Goal: Information Seeking & Learning: Learn about a topic

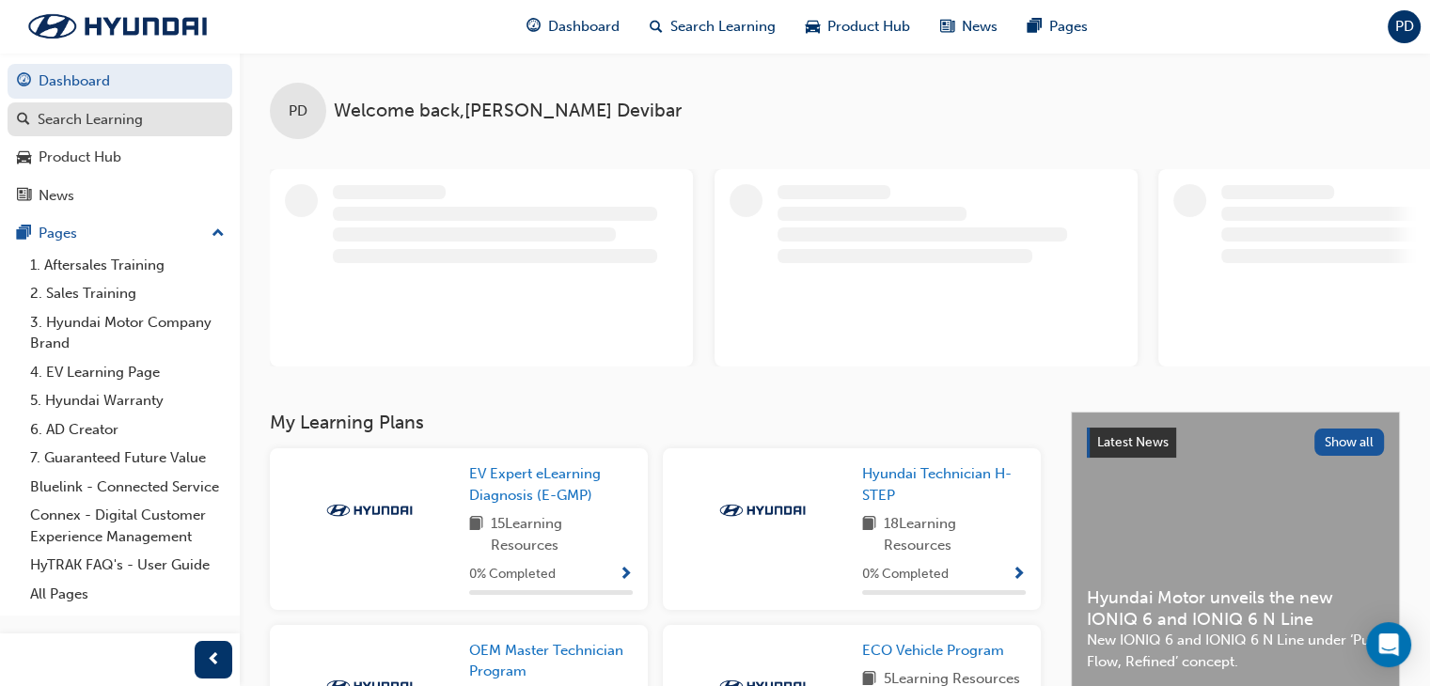
click at [109, 131] on link "Search Learning" at bounding box center [120, 119] width 225 height 35
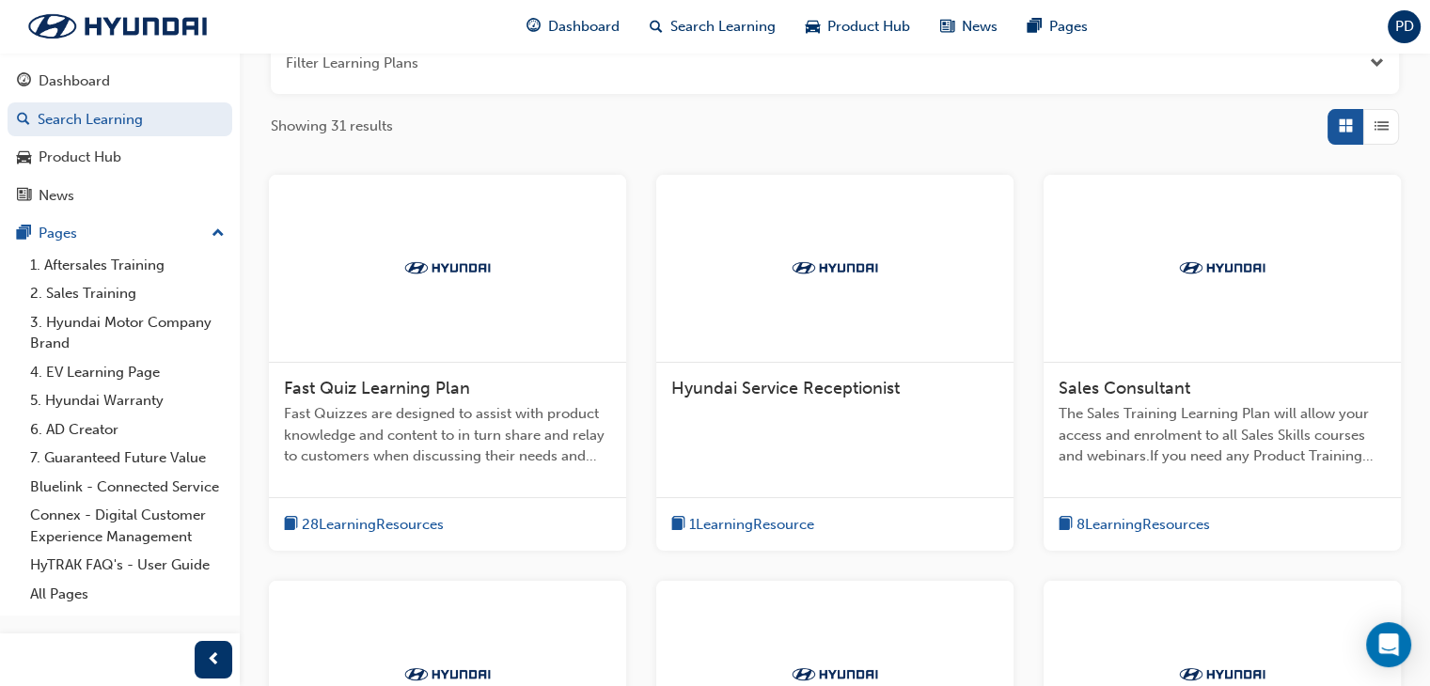
scroll to position [376, 0]
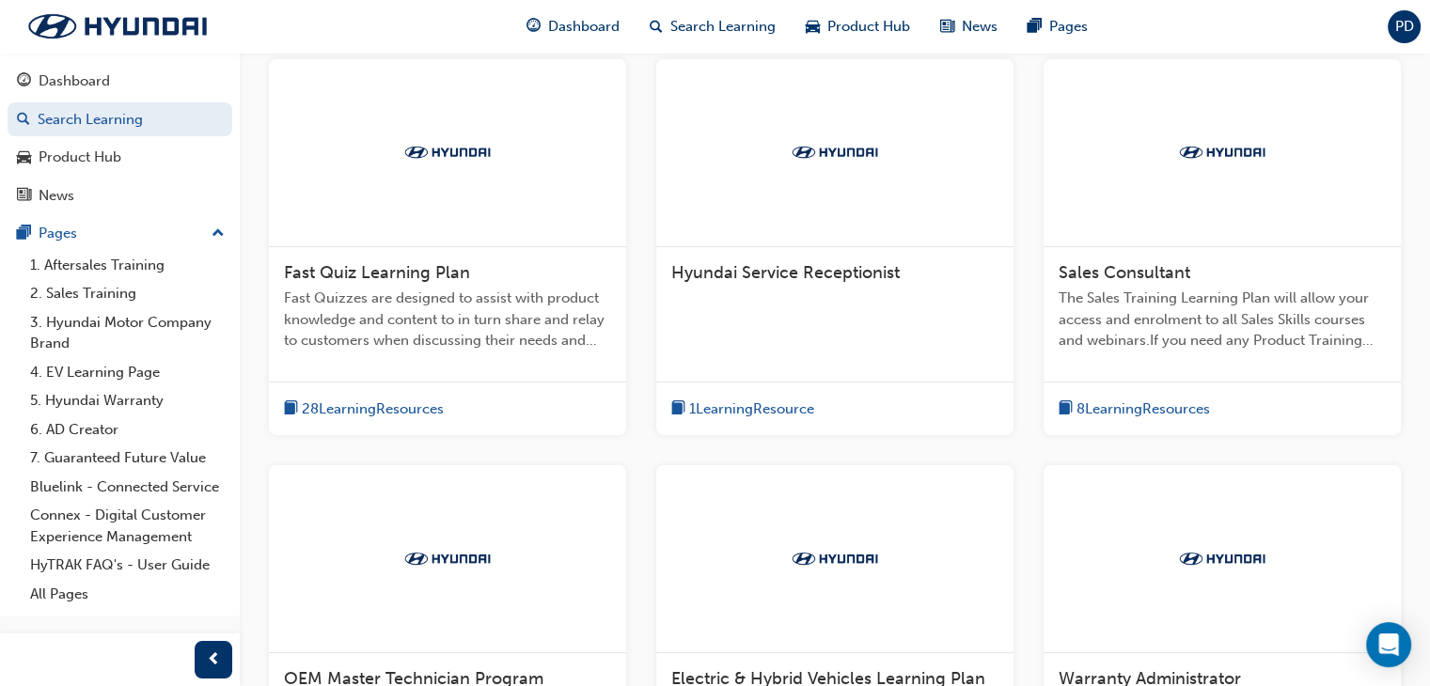
click at [407, 277] on span "Fast Quiz Learning Plan" at bounding box center [377, 272] width 186 height 21
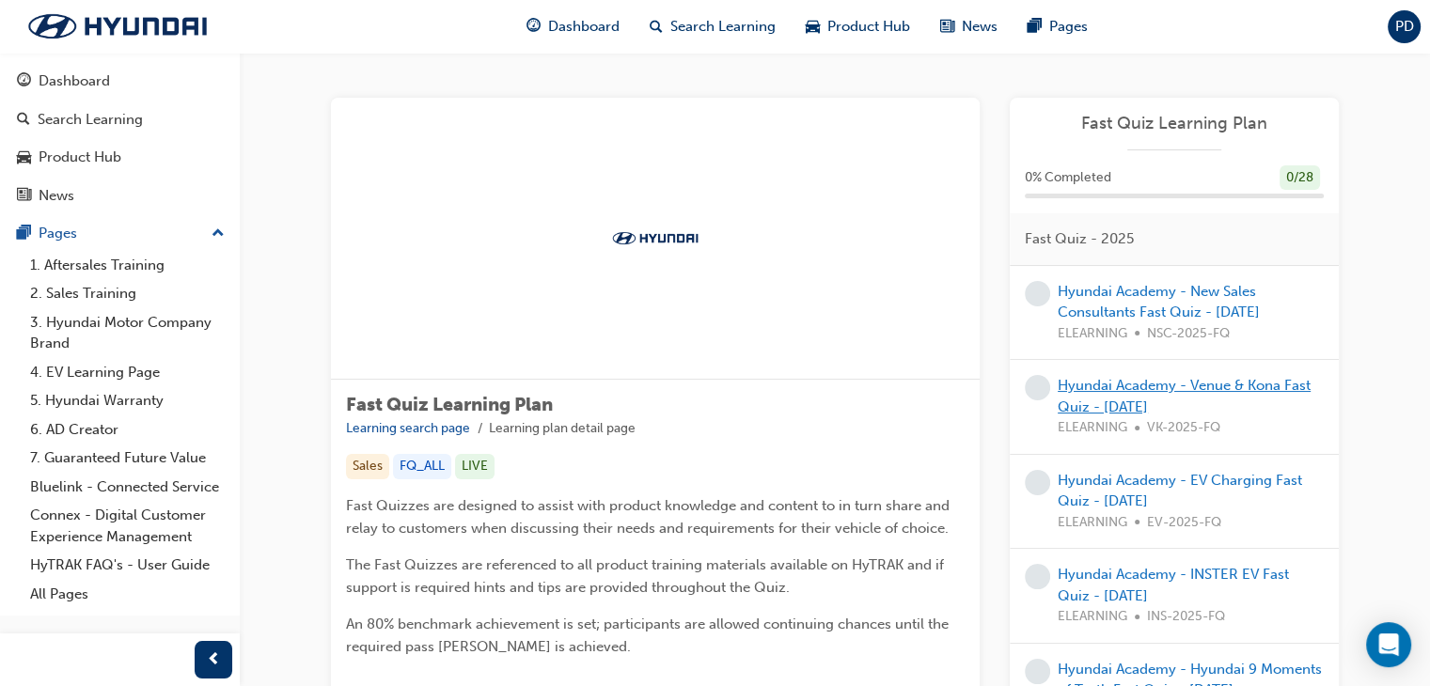
click at [1171, 388] on link "Hyundai Academy - Venue & Kona Fast Quiz - [DATE]" at bounding box center [1184, 396] width 253 height 39
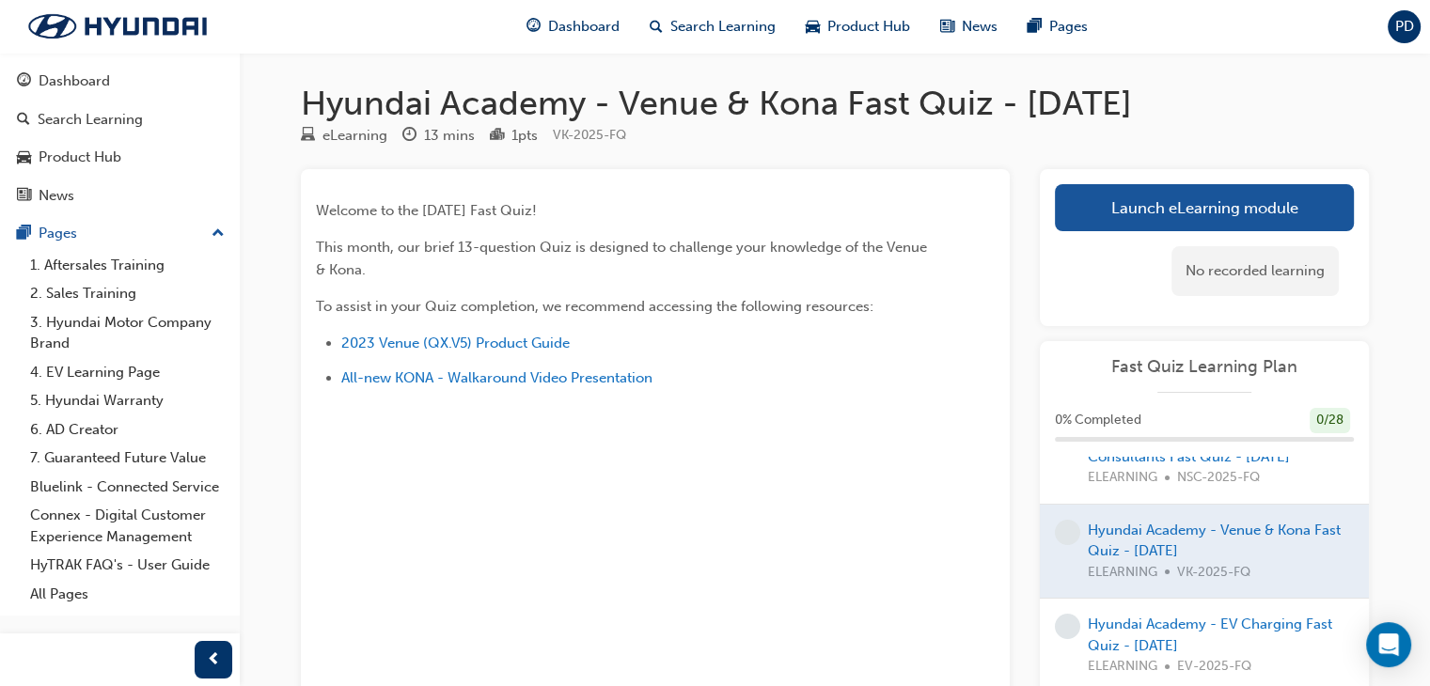
scroll to position [376, 0]
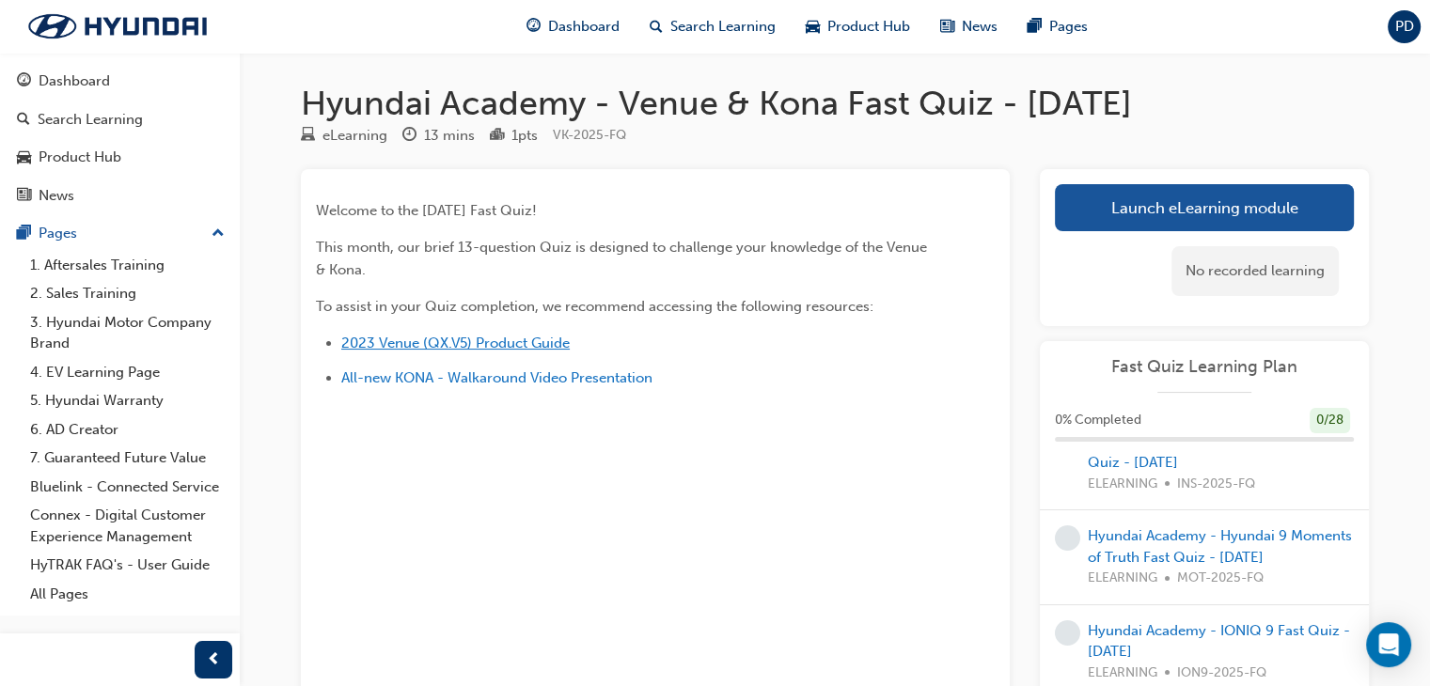
click at [487, 343] on span "2023 Venue (QX.V5) Product Guide" at bounding box center [455, 343] width 228 height 17
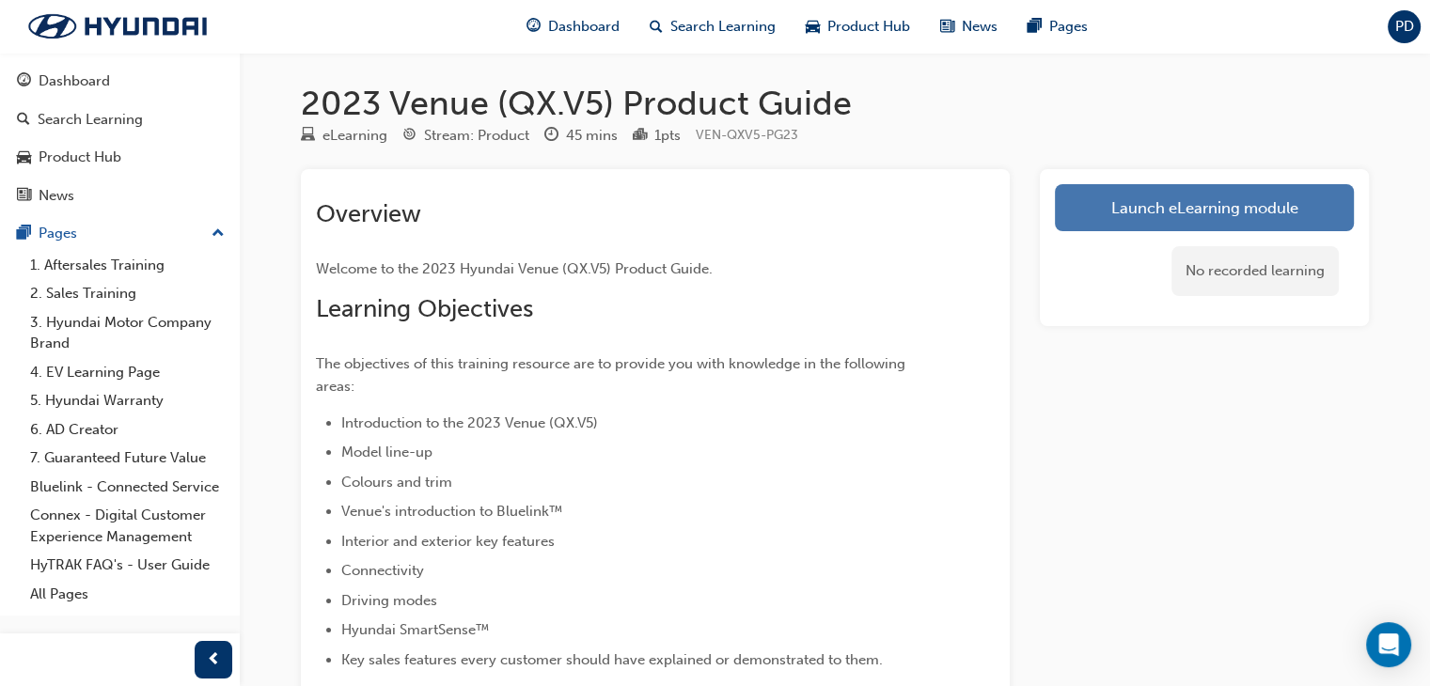
click at [1218, 209] on link "Launch eLearning module" at bounding box center [1204, 207] width 299 height 47
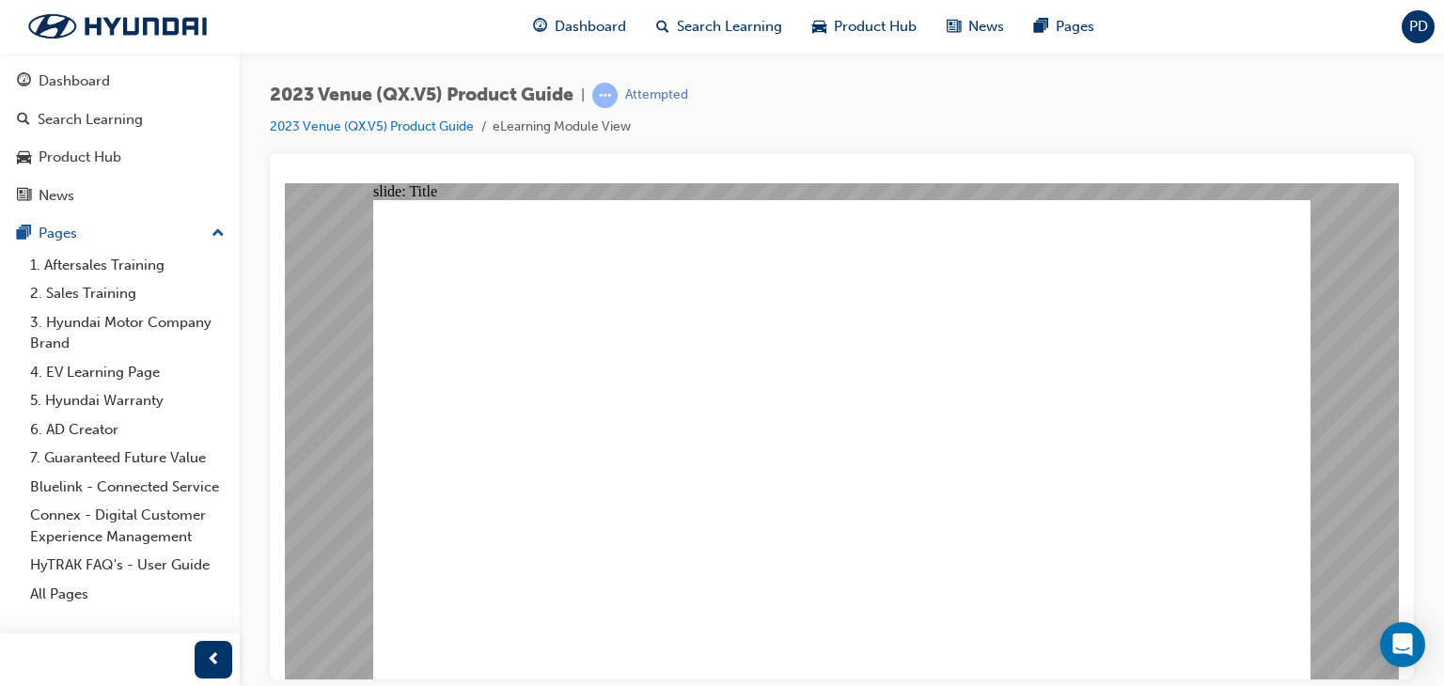
click at [1443, 162] on div "2023 Venue (QX.V5) Product Guide | Attempted 2023 Venue (QX.V5) Product Guide e…" at bounding box center [842, 346] width 1204 height 587
click at [216, 666] on span "prev-icon" at bounding box center [214, 661] width 14 height 24
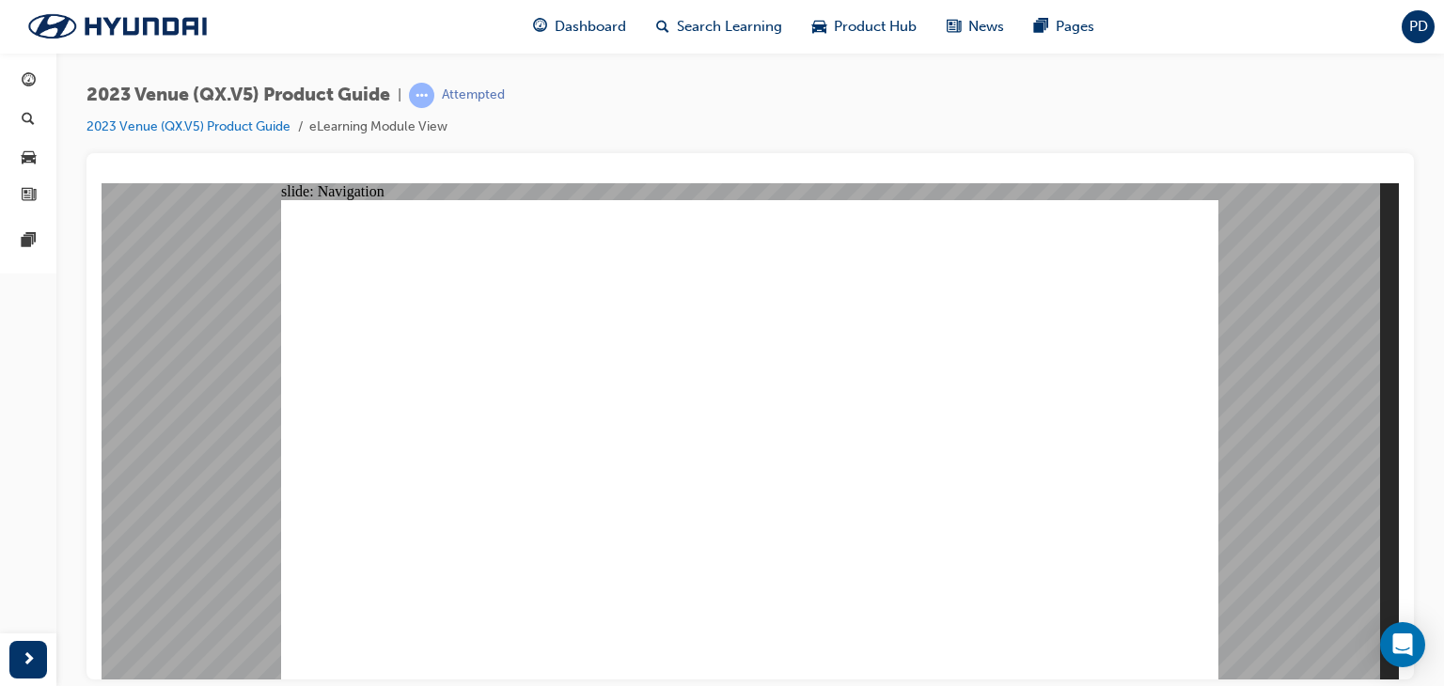
drag, startPoint x: 467, startPoint y: 579, endPoint x: 624, endPoint y: 597, distance: 158.0
drag, startPoint x: 1125, startPoint y: 364, endPoint x: 1091, endPoint y: 379, distance: 37.9
drag, startPoint x: 827, startPoint y: 334, endPoint x: 870, endPoint y: 325, distance: 43.1
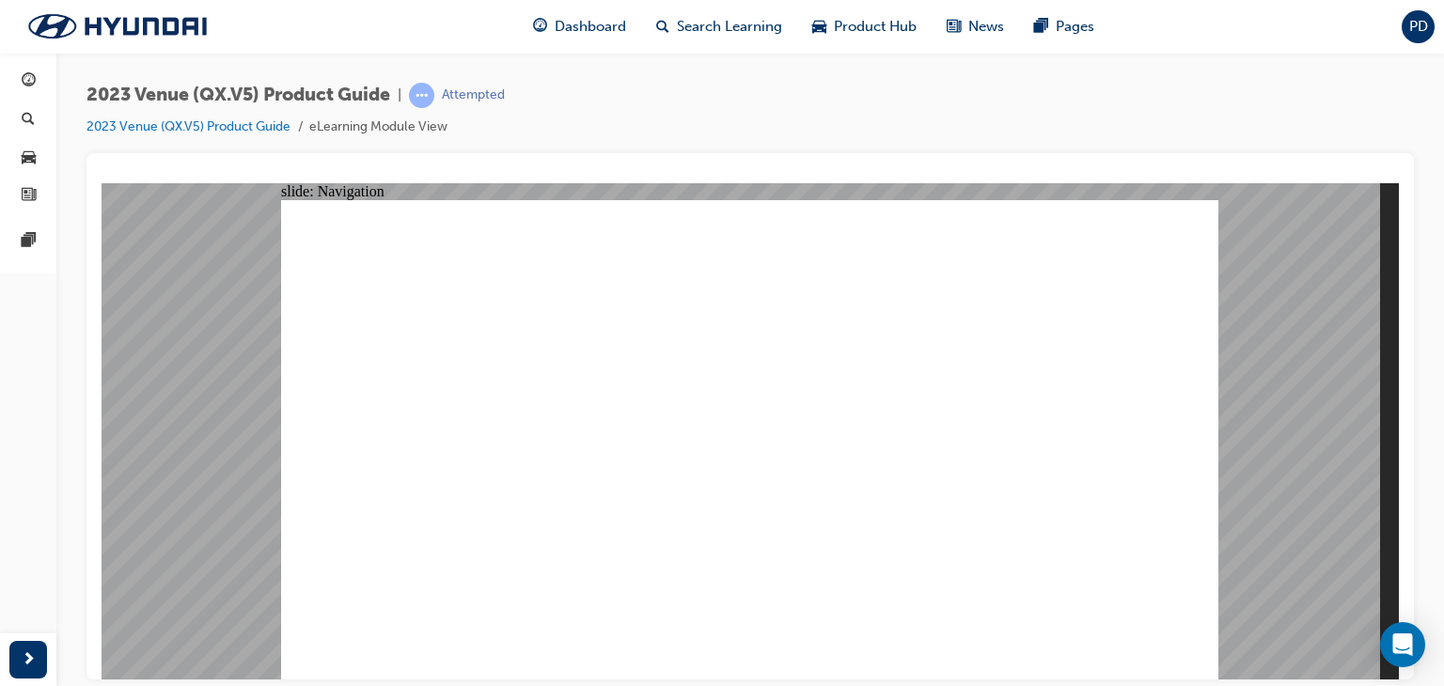
drag, startPoint x: 629, startPoint y: 531, endPoint x: 748, endPoint y: 587, distance: 131.7
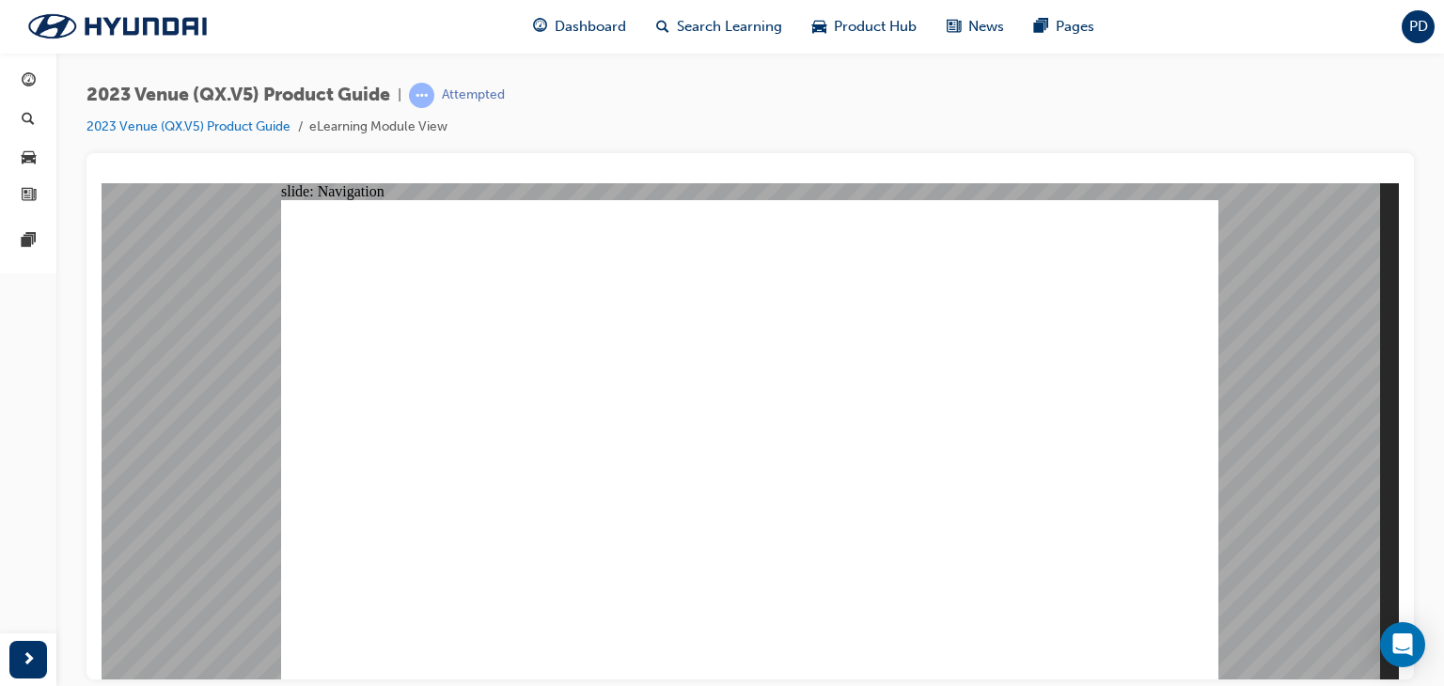
click at [26, 658] on span "next-icon" at bounding box center [29, 661] width 14 height 24
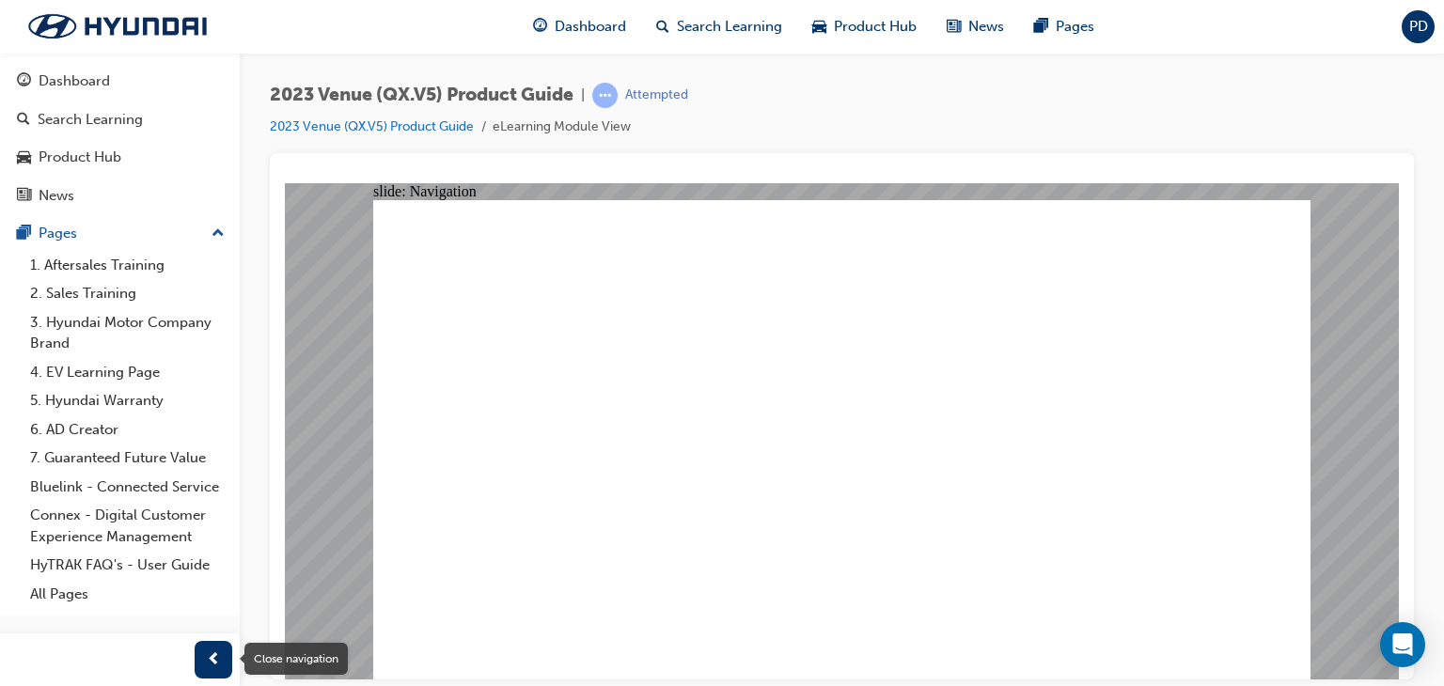
click at [203, 662] on div "button" at bounding box center [214, 660] width 38 height 38
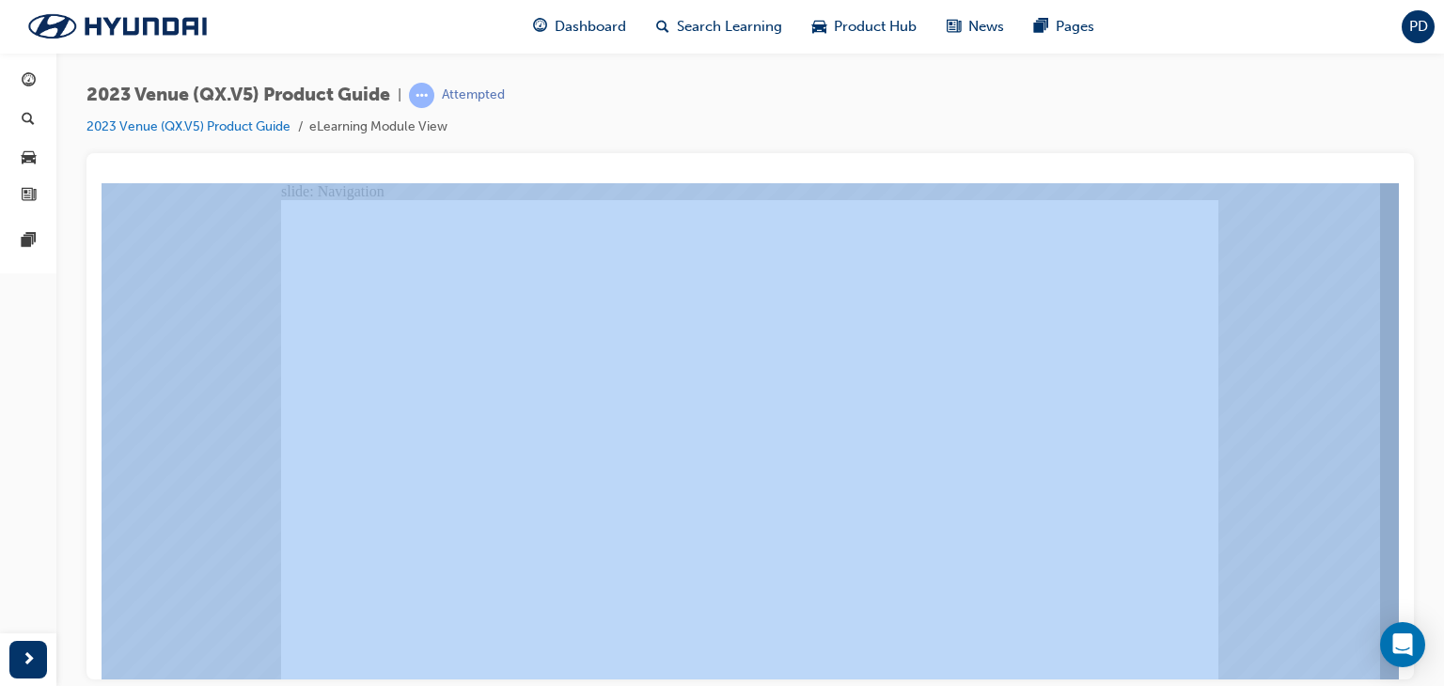
drag, startPoint x: 1443, startPoint y: 240, endPoint x: 1407, endPoint y: 530, distance: 292.8
click at [1440, 585] on div "2023 Venue (QX.V5) Product Guide | Attempted 2023 Venue (QX.V5) Product Guide e…" at bounding box center [750, 346] width 1388 height 587
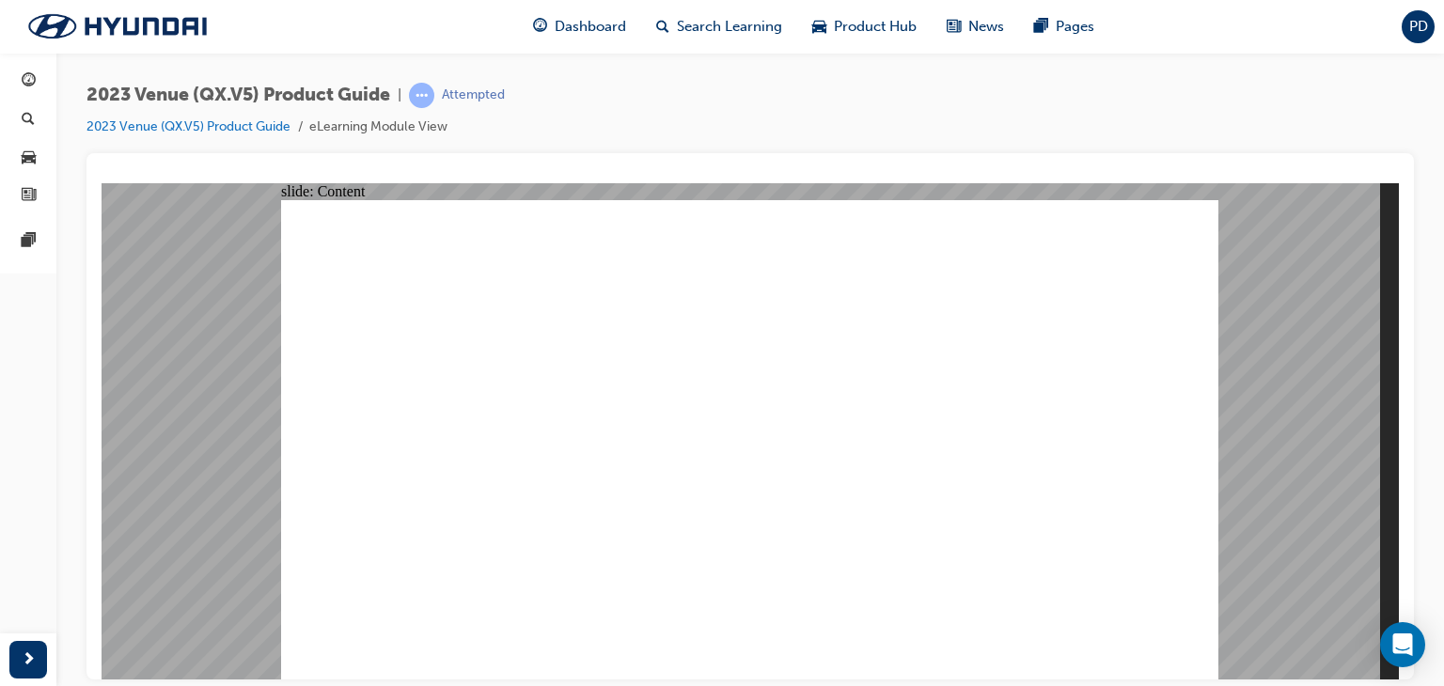
click at [628, 28] on div "Dashboard" at bounding box center [579, 27] width 123 height 39
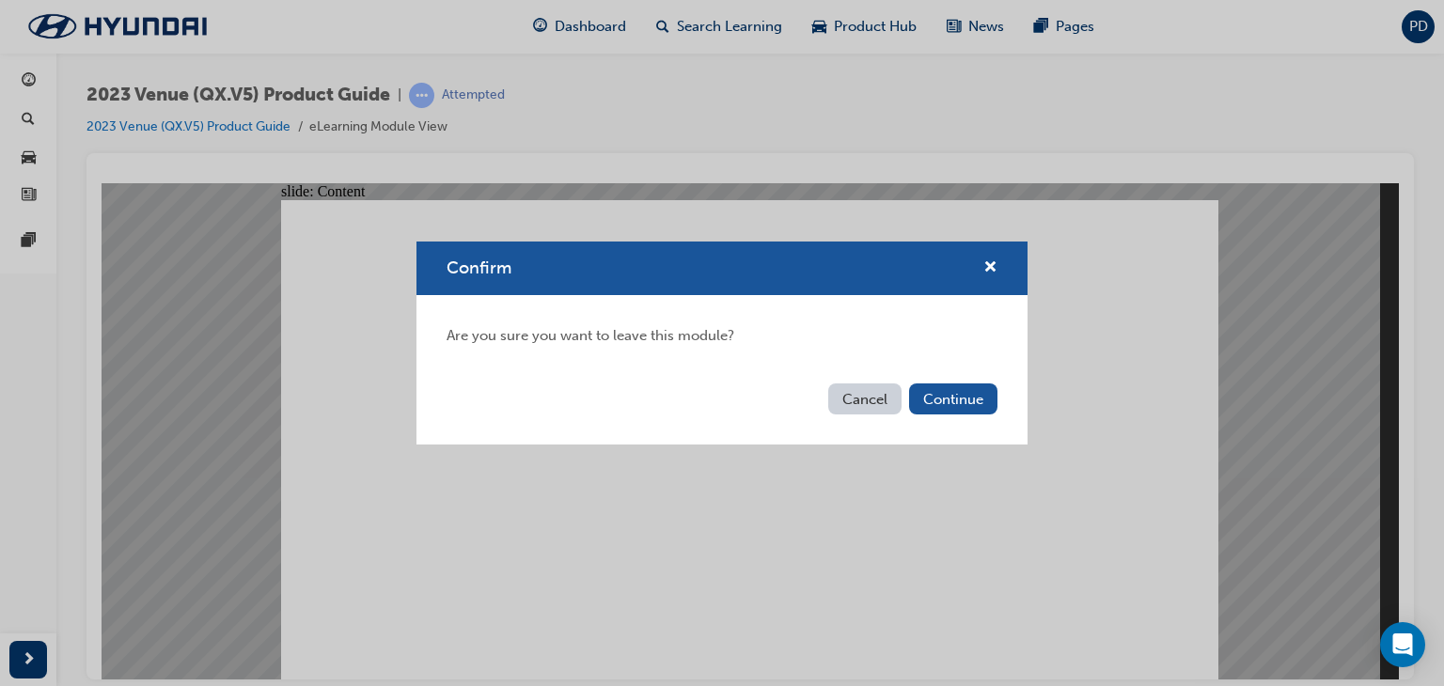
click at [1401, 409] on div "Confirm Are you sure you want to leave this module? Cancel Continue" at bounding box center [722, 343] width 1444 height 686
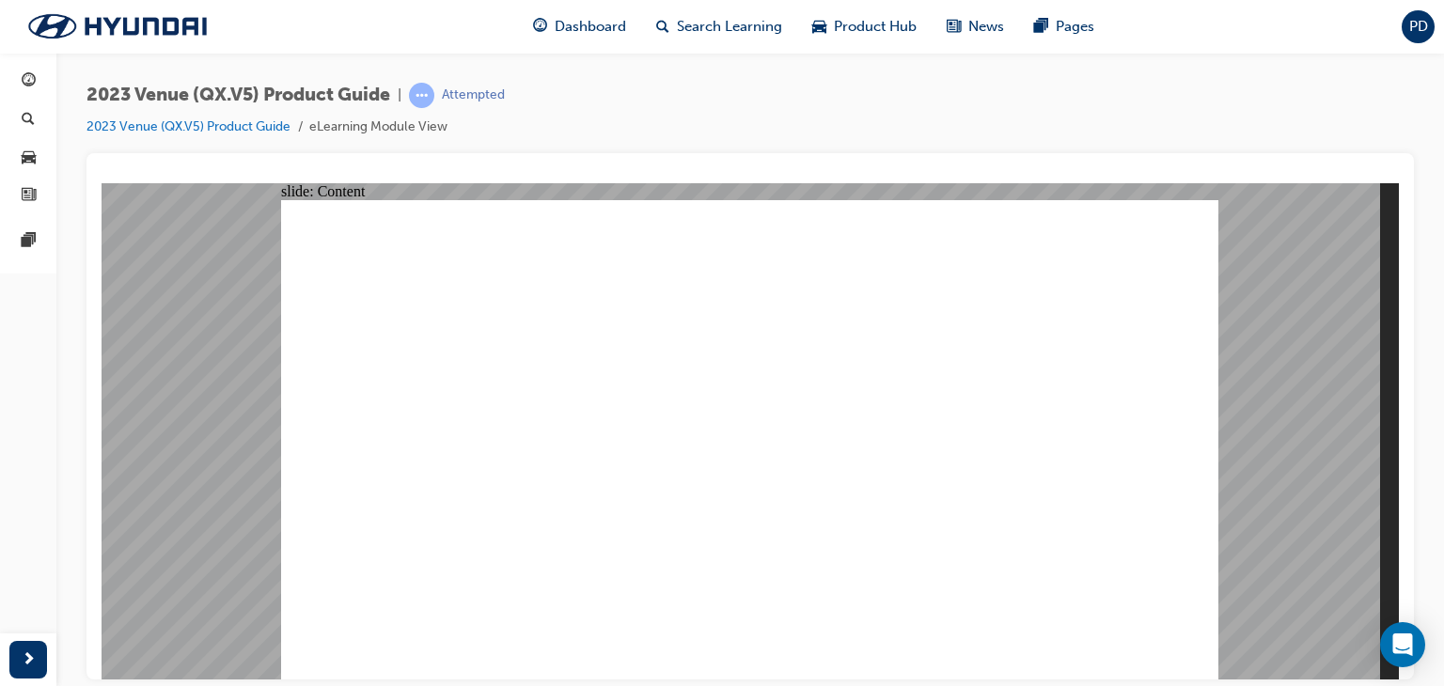
drag, startPoint x: 914, startPoint y: 638, endPoint x: 1004, endPoint y: 439, distance: 218.8
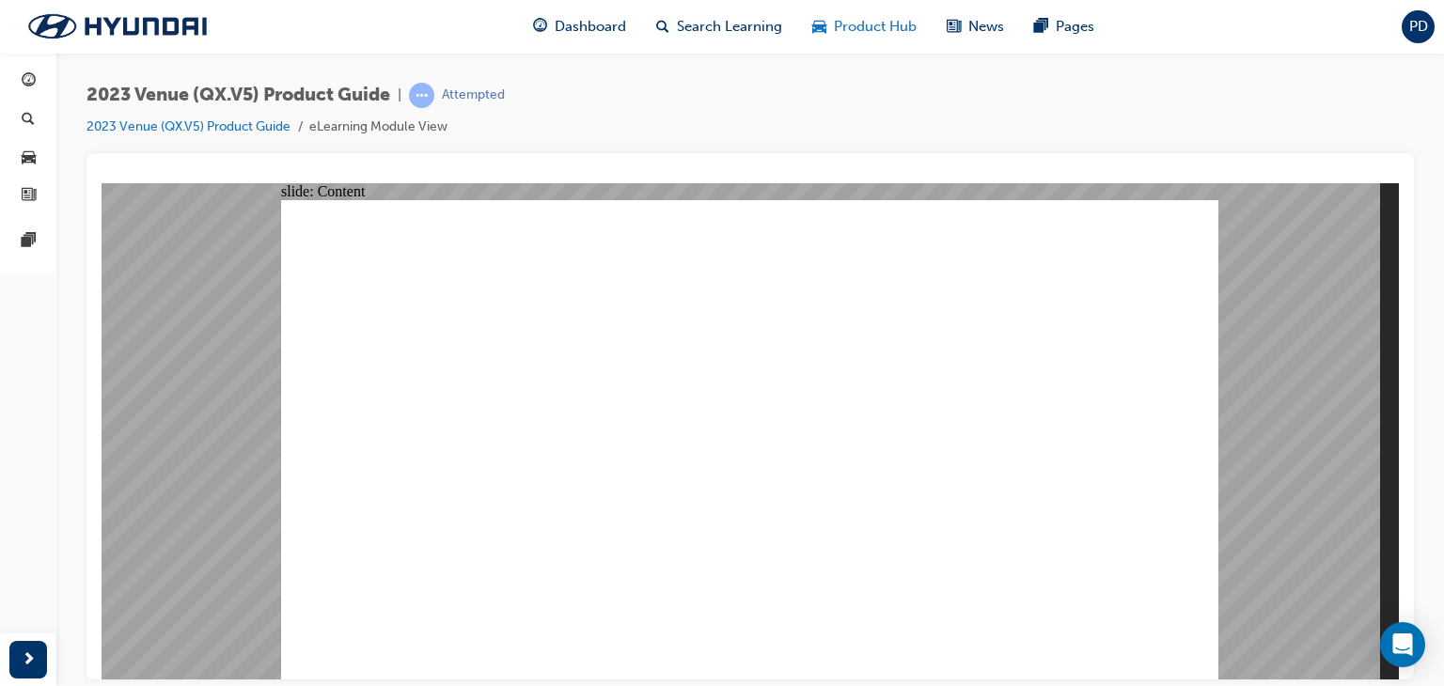
click at [861, 20] on span "Product Hub" at bounding box center [875, 27] width 83 height 22
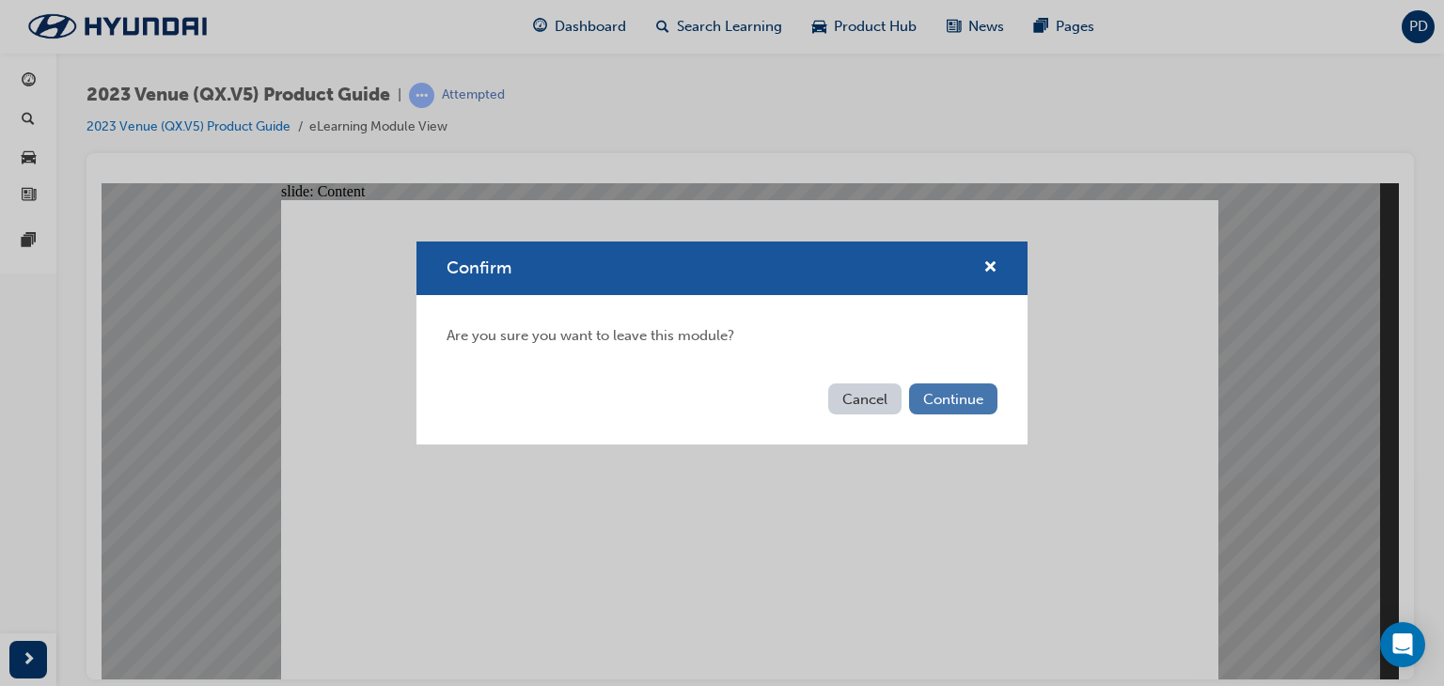
click at [948, 401] on button "Continue" at bounding box center [953, 399] width 88 height 31
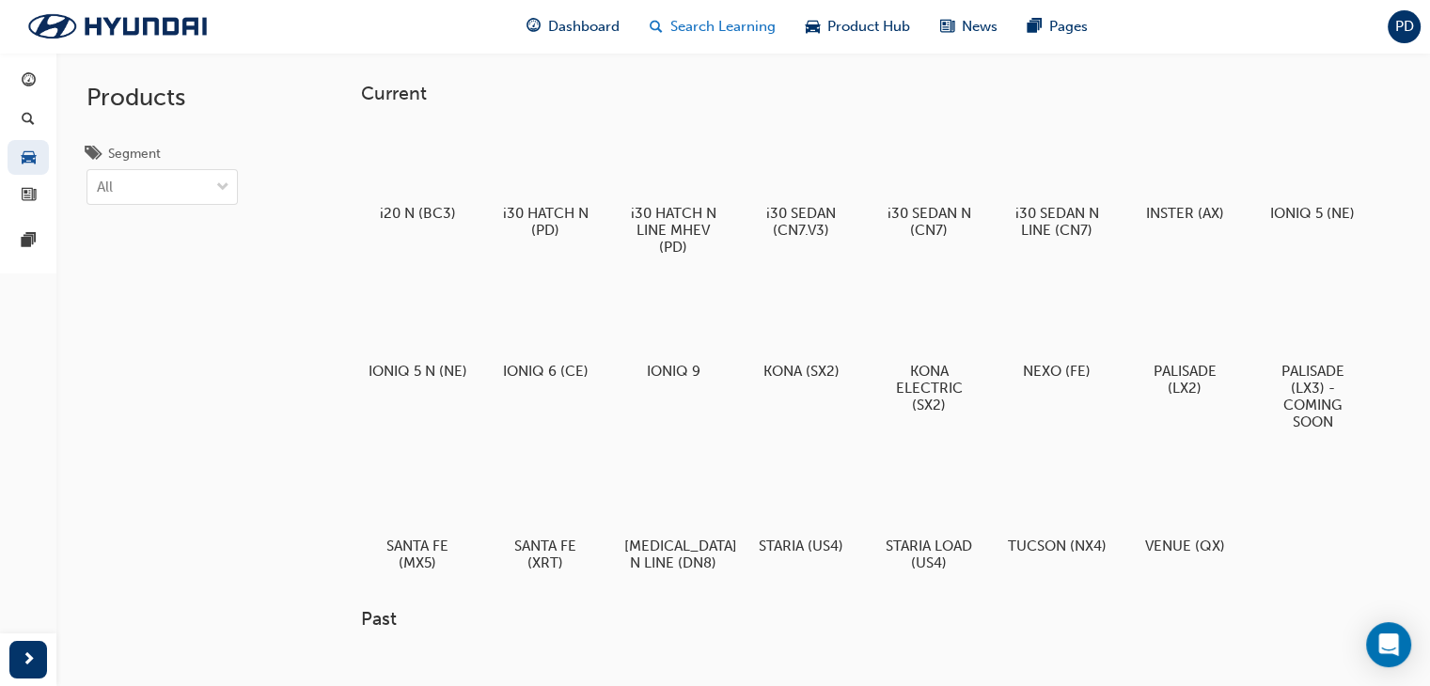
click at [731, 30] on span "Search Learning" at bounding box center [722, 27] width 105 height 22
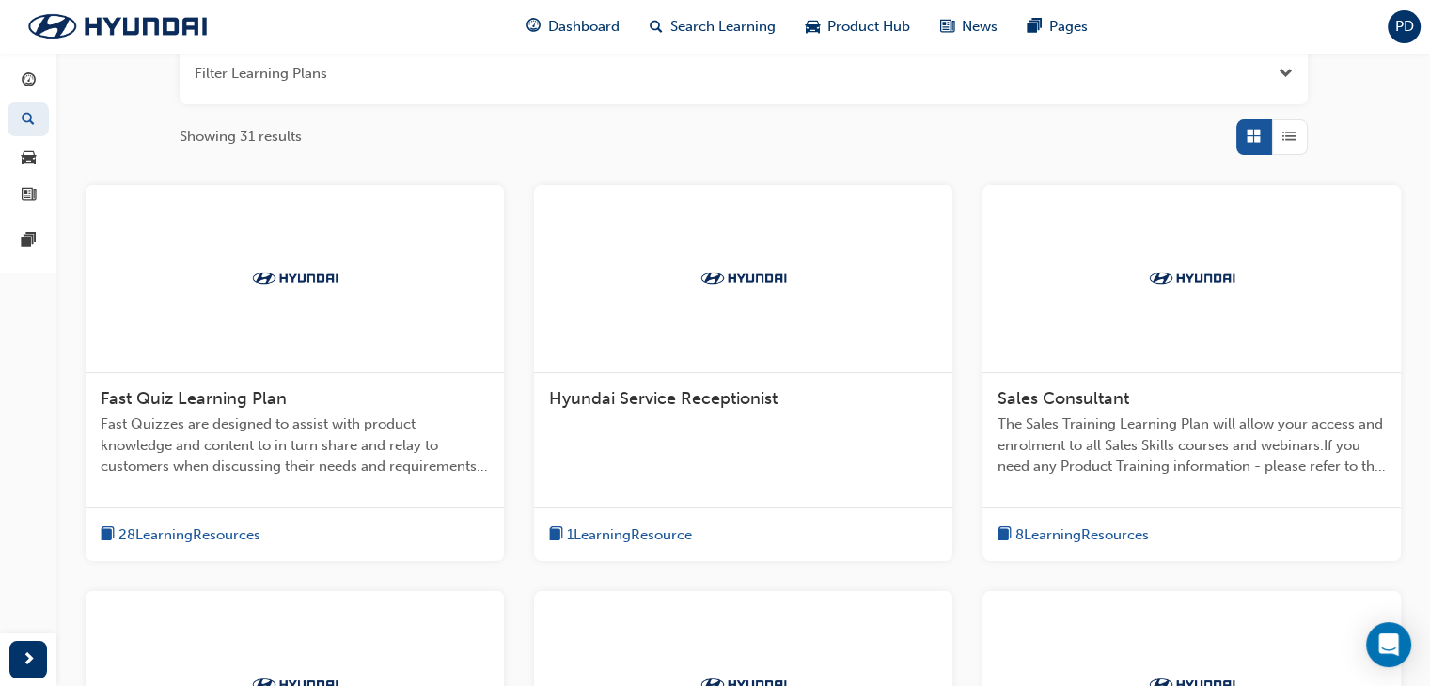
scroll to position [220, 0]
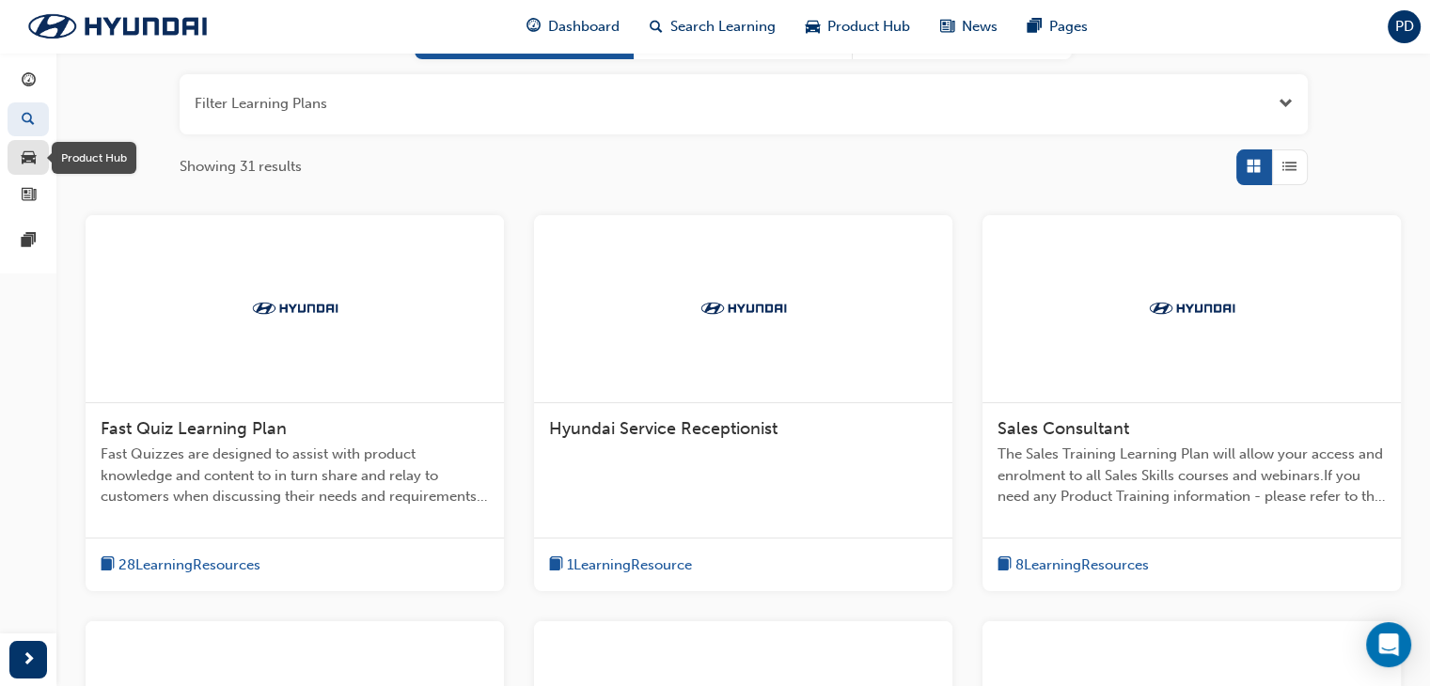
click at [29, 153] on span "car-icon" at bounding box center [29, 157] width 14 height 17
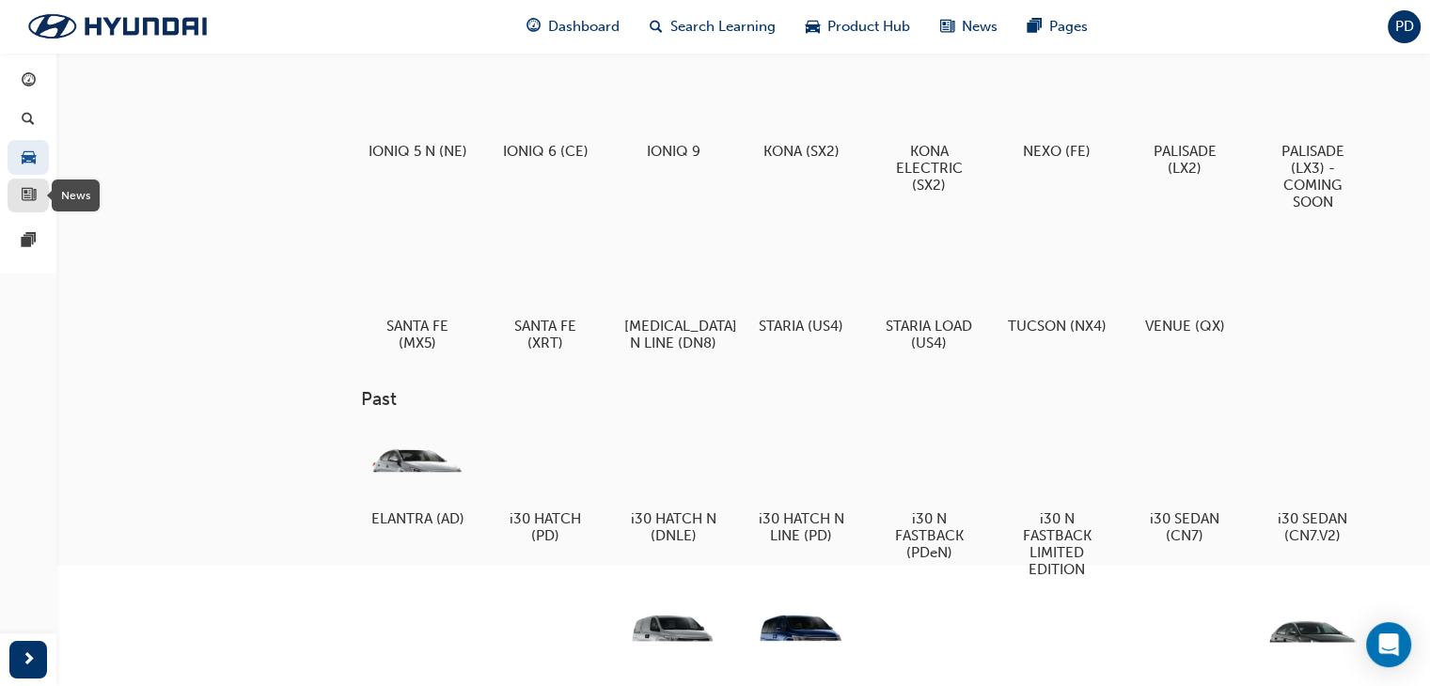
click at [38, 191] on div "button" at bounding box center [28, 196] width 23 height 24
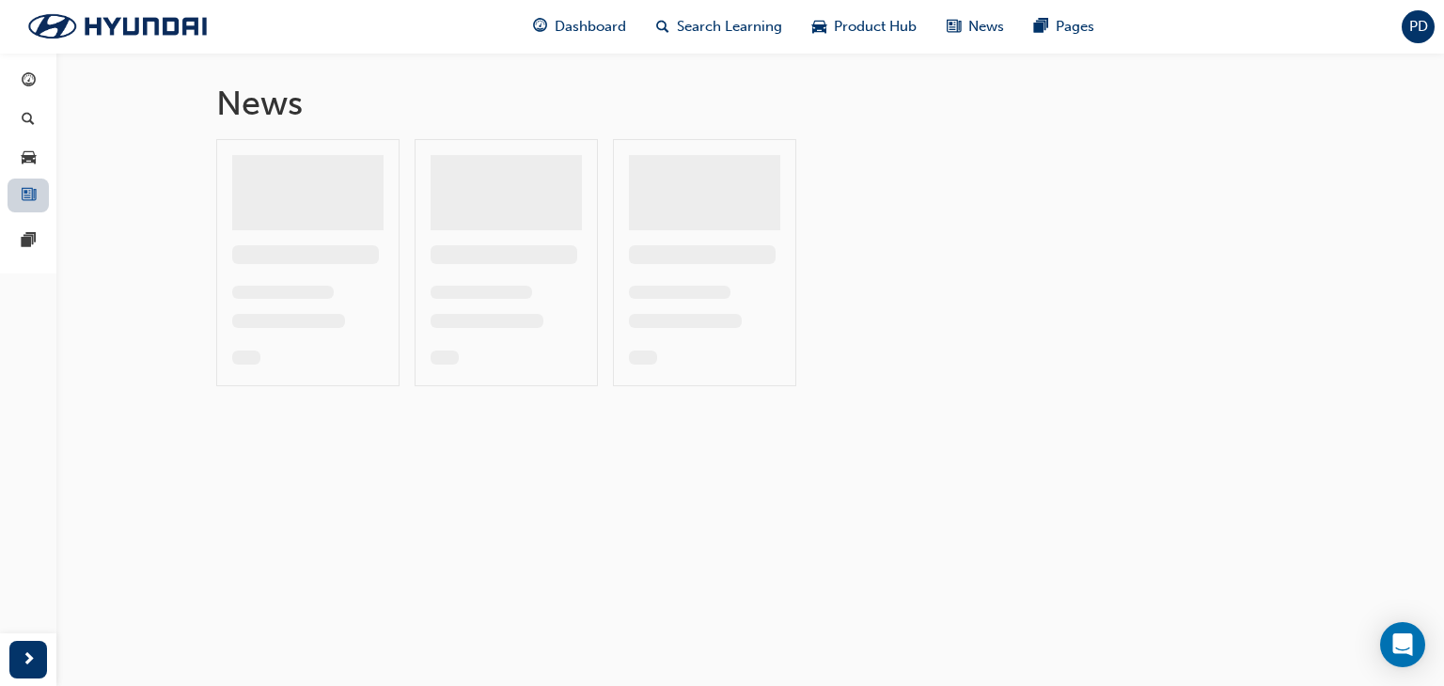
drag, startPoint x: 27, startPoint y: 239, endPoint x: 23, endPoint y: 182, distance: 56.6
click at [30, 238] on span "pages-icon" at bounding box center [29, 241] width 14 height 17
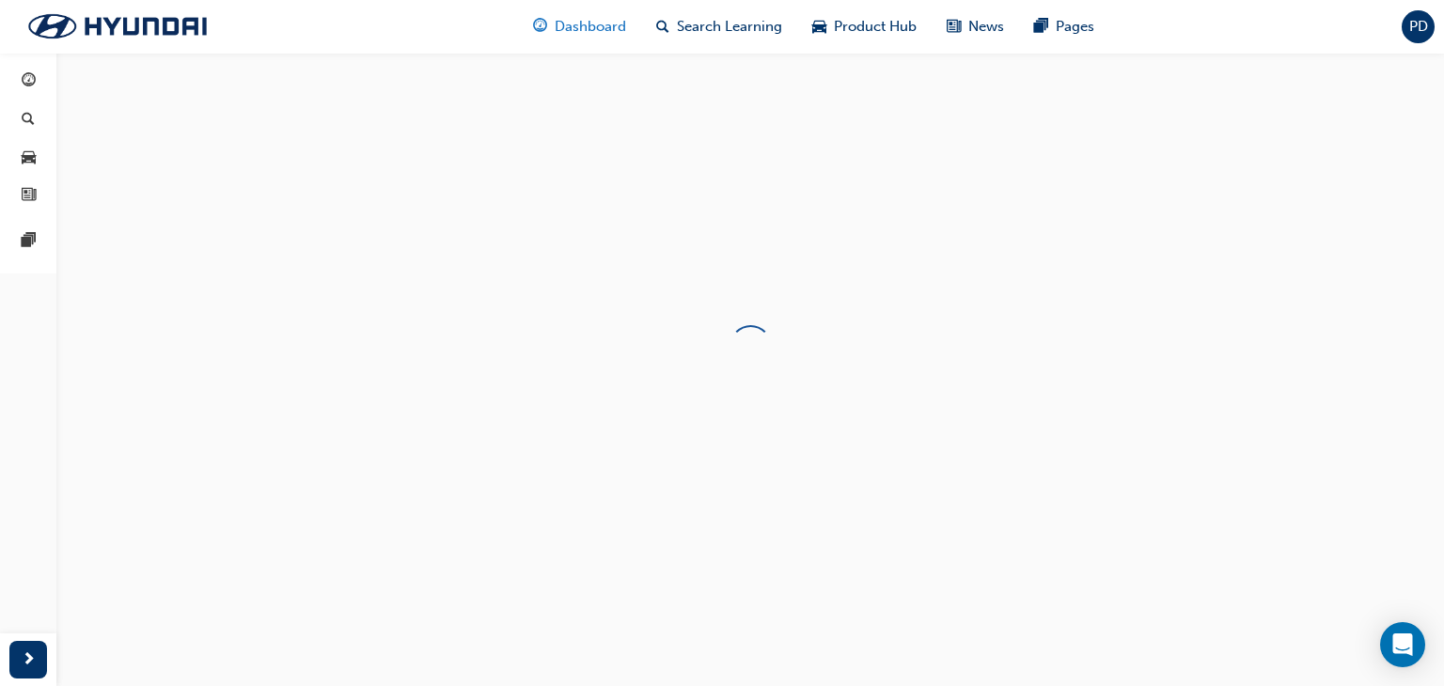
click at [556, 24] on span "Dashboard" at bounding box center [590, 27] width 71 height 22
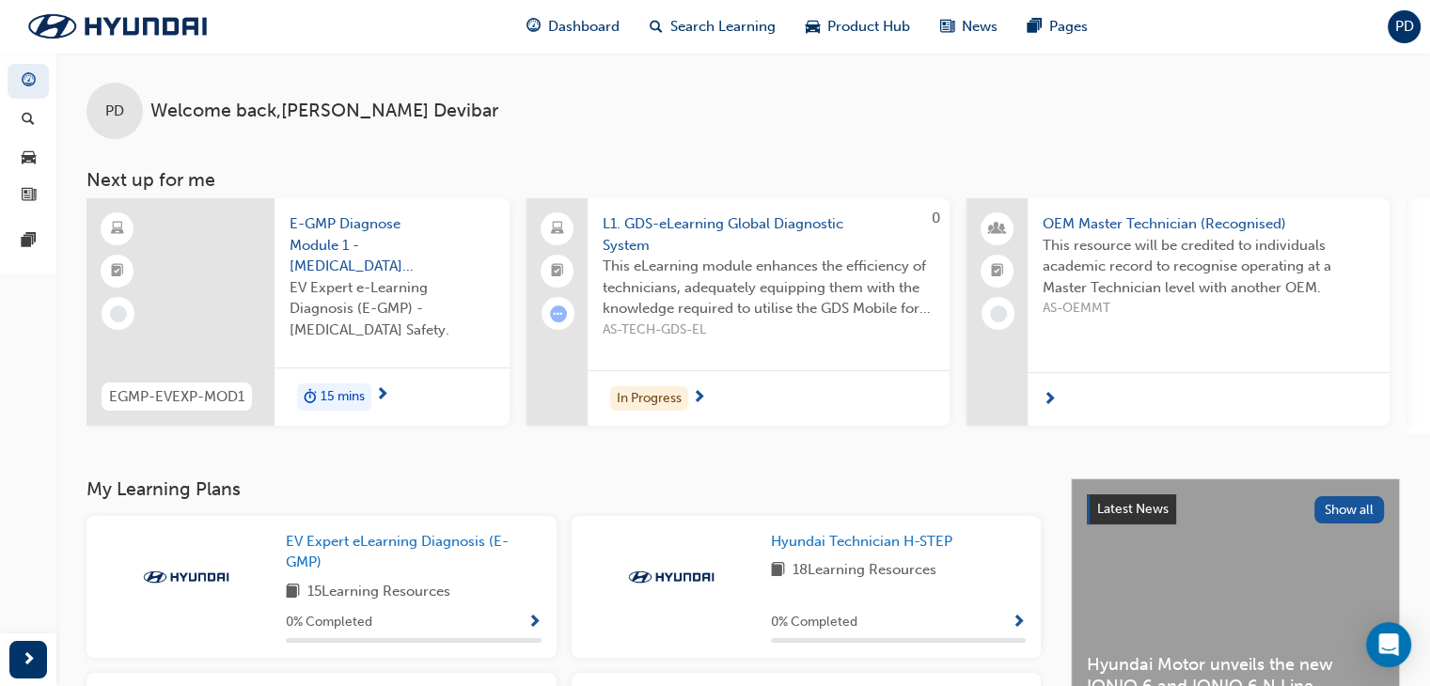
click at [747, 227] on span "L1. GDS-eLearning Global Diagnostic System" at bounding box center [769, 234] width 332 height 42
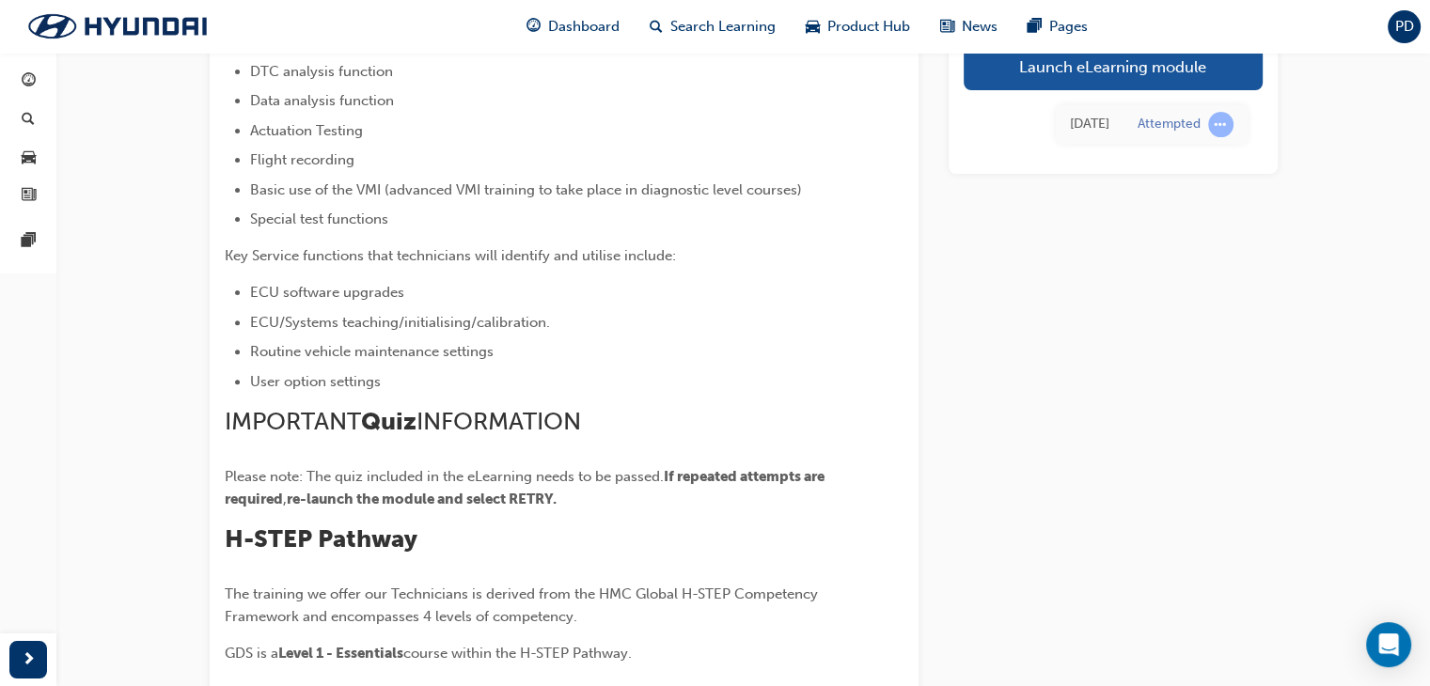
scroll to position [752, 0]
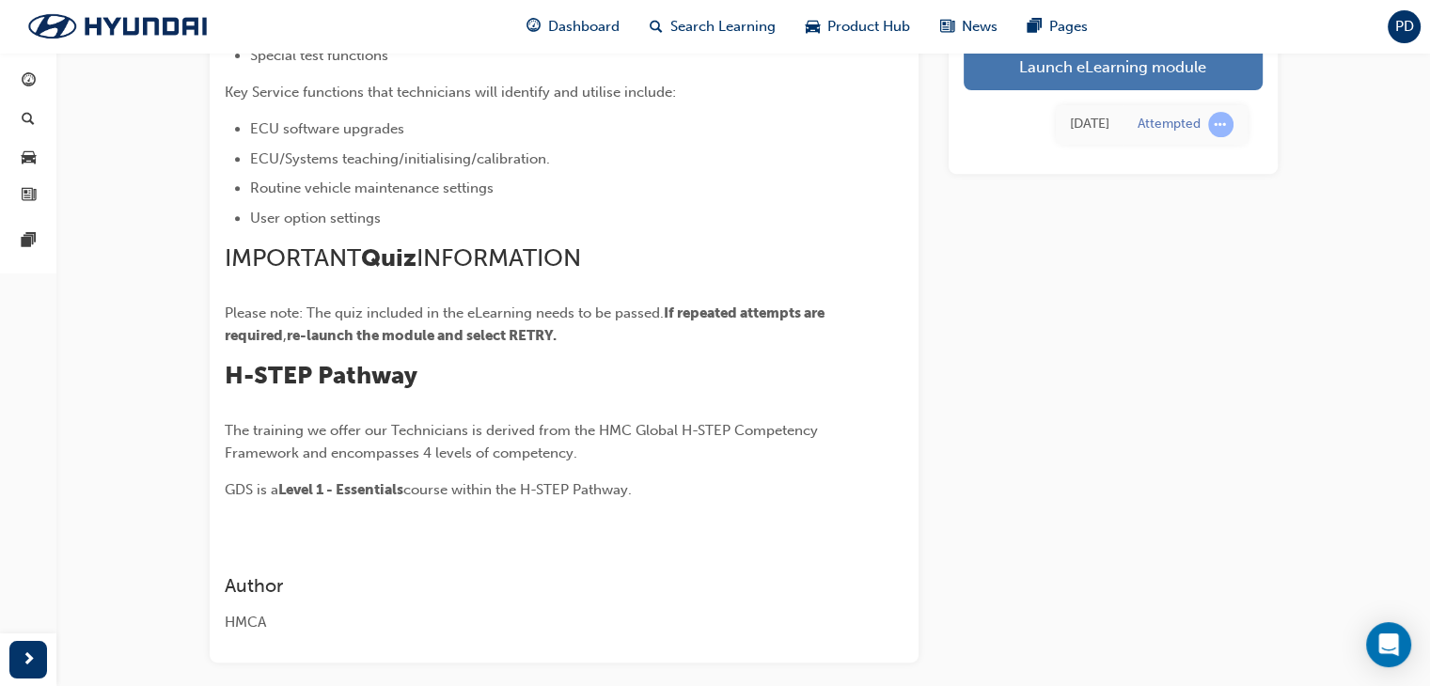
click at [1137, 73] on link "Launch eLearning module" at bounding box center [1113, 66] width 299 height 47
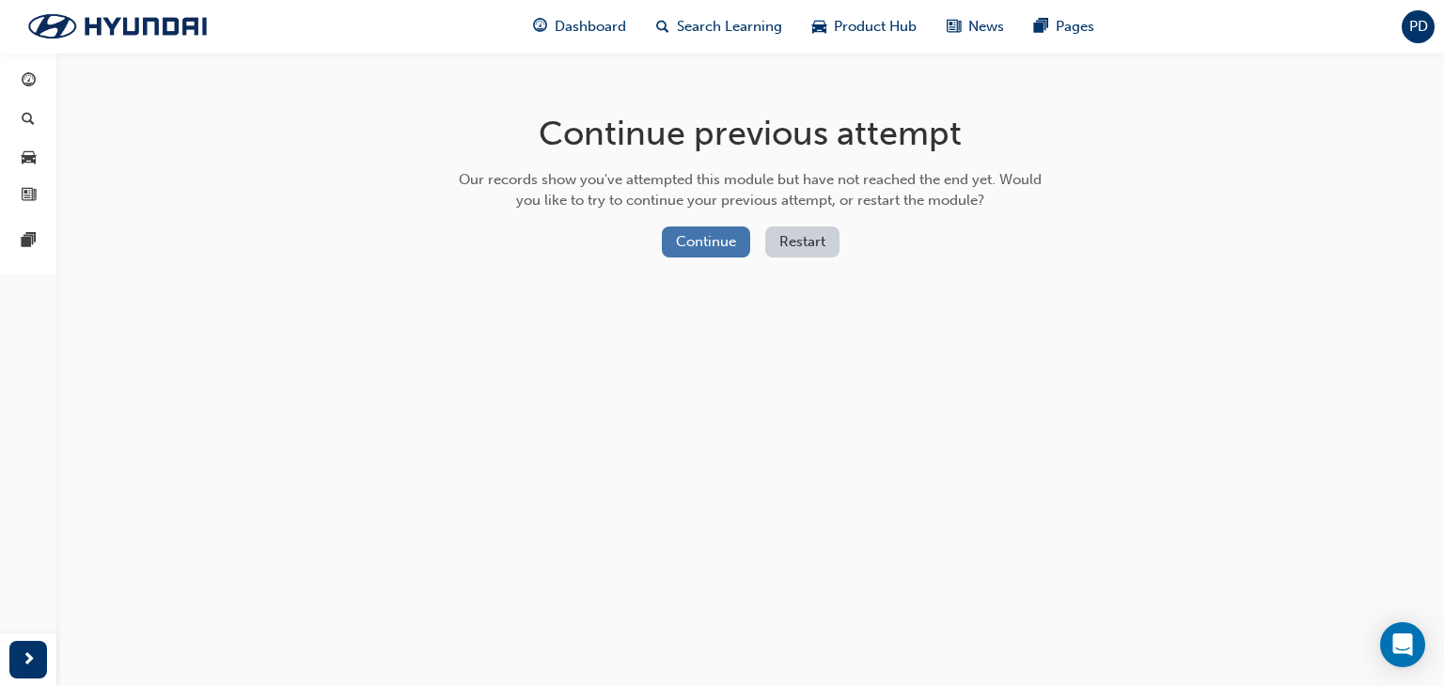
click at [718, 234] on button "Continue" at bounding box center [706, 242] width 88 height 31
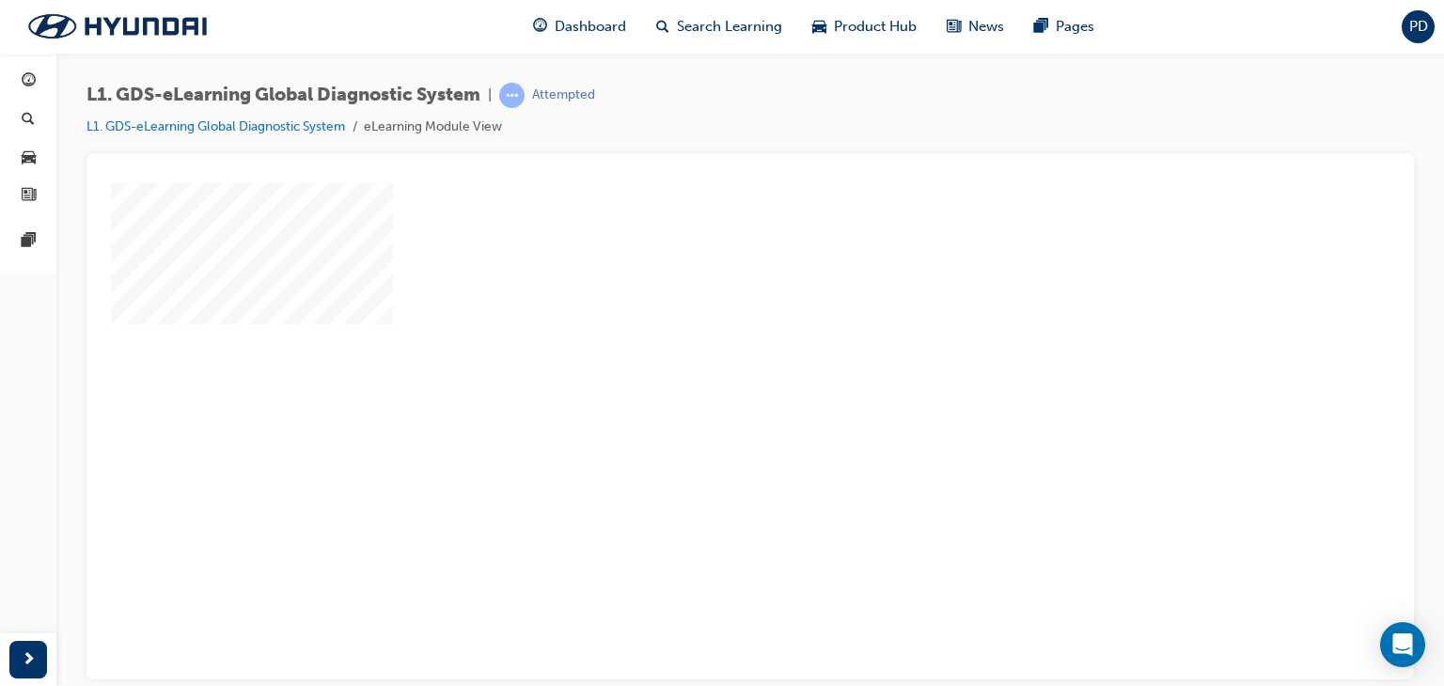
drag, startPoint x: 726, startPoint y: 432, endPoint x: 704, endPoint y: 433, distance: 21.6
click at [696, 376] on div "play" at bounding box center [696, 376] width 0 height 0
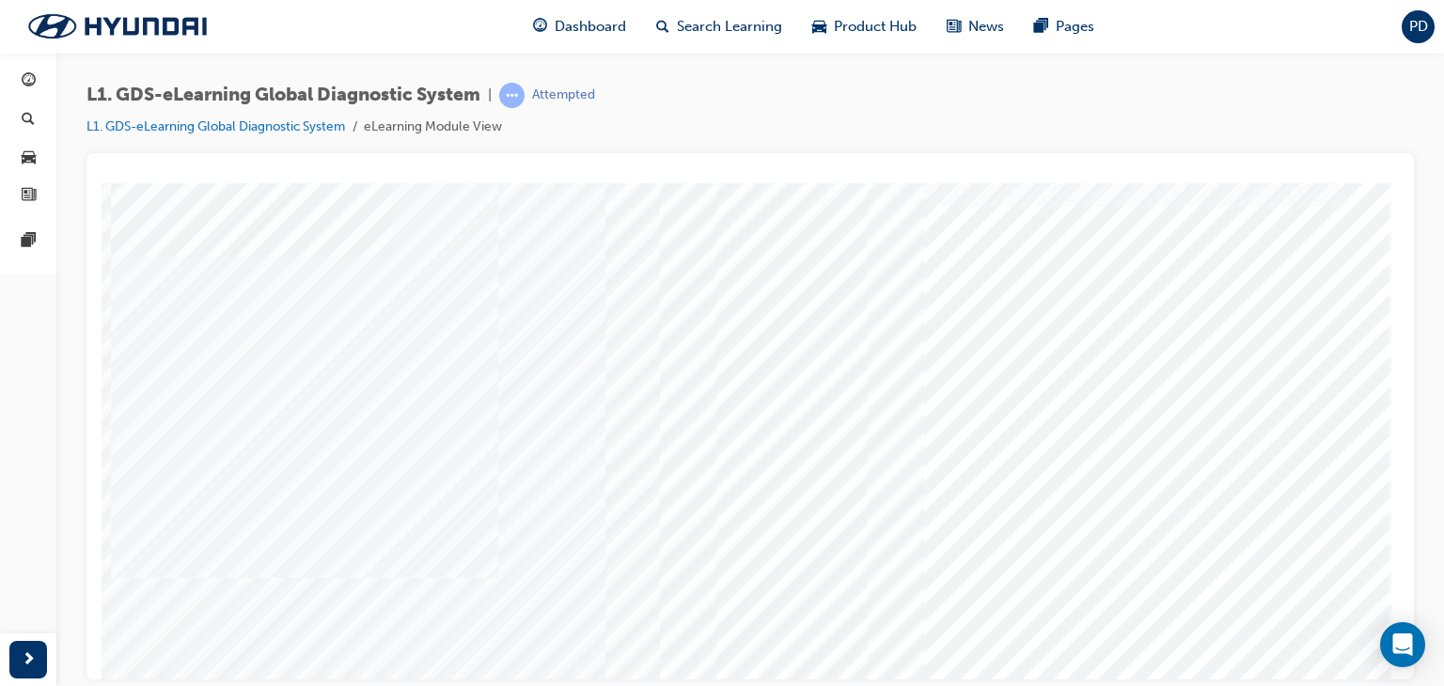
scroll to position [35, 0]
click at [915, 452] on div "multistate" at bounding box center [750, 486] width 1279 height 677
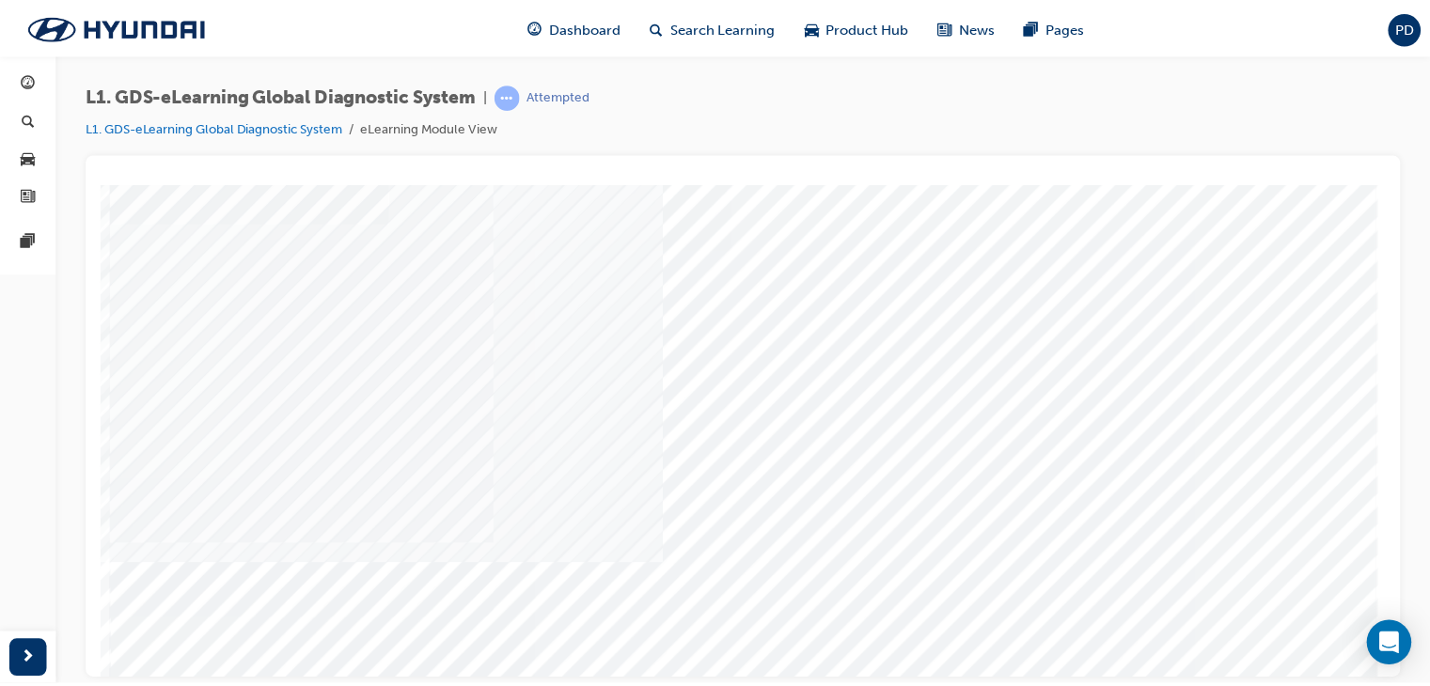
scroll to position [144, 0]
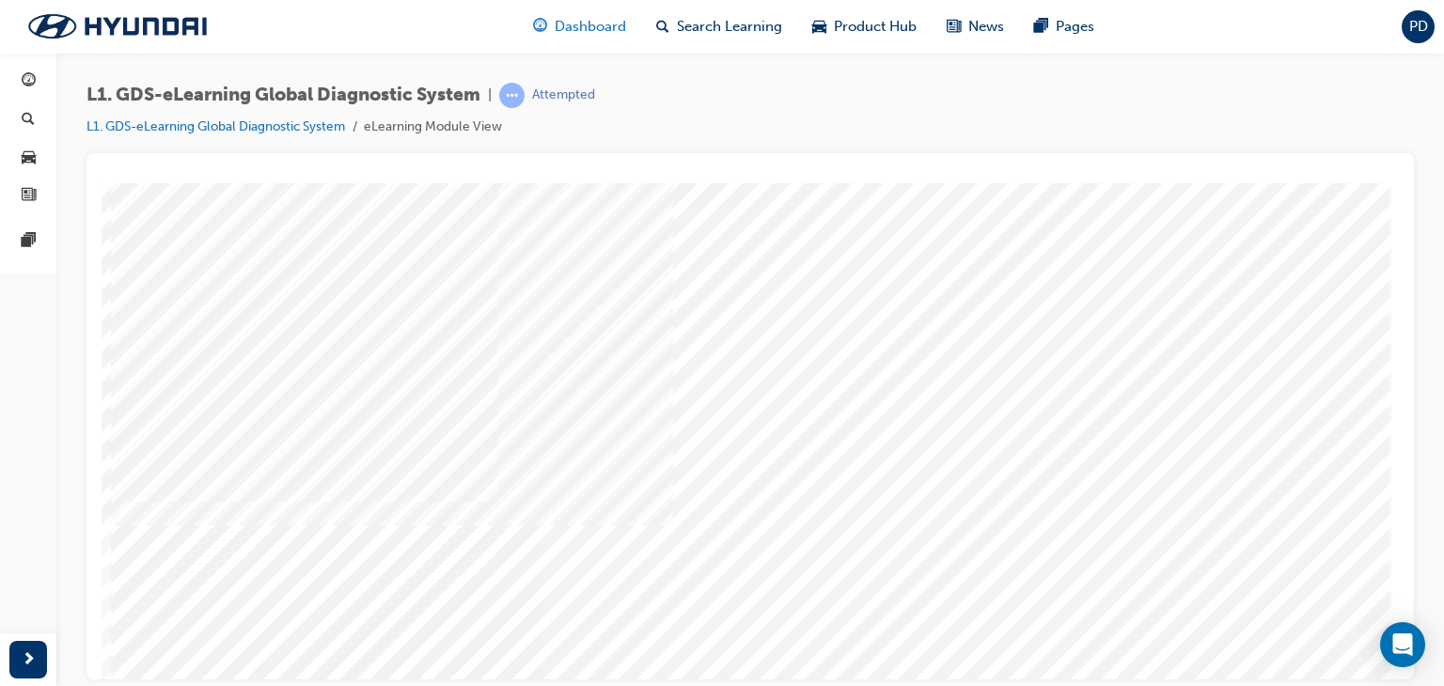
click at [594, 26] on span "Dashboard" at bounding box center [590, 27] width 71 height 22
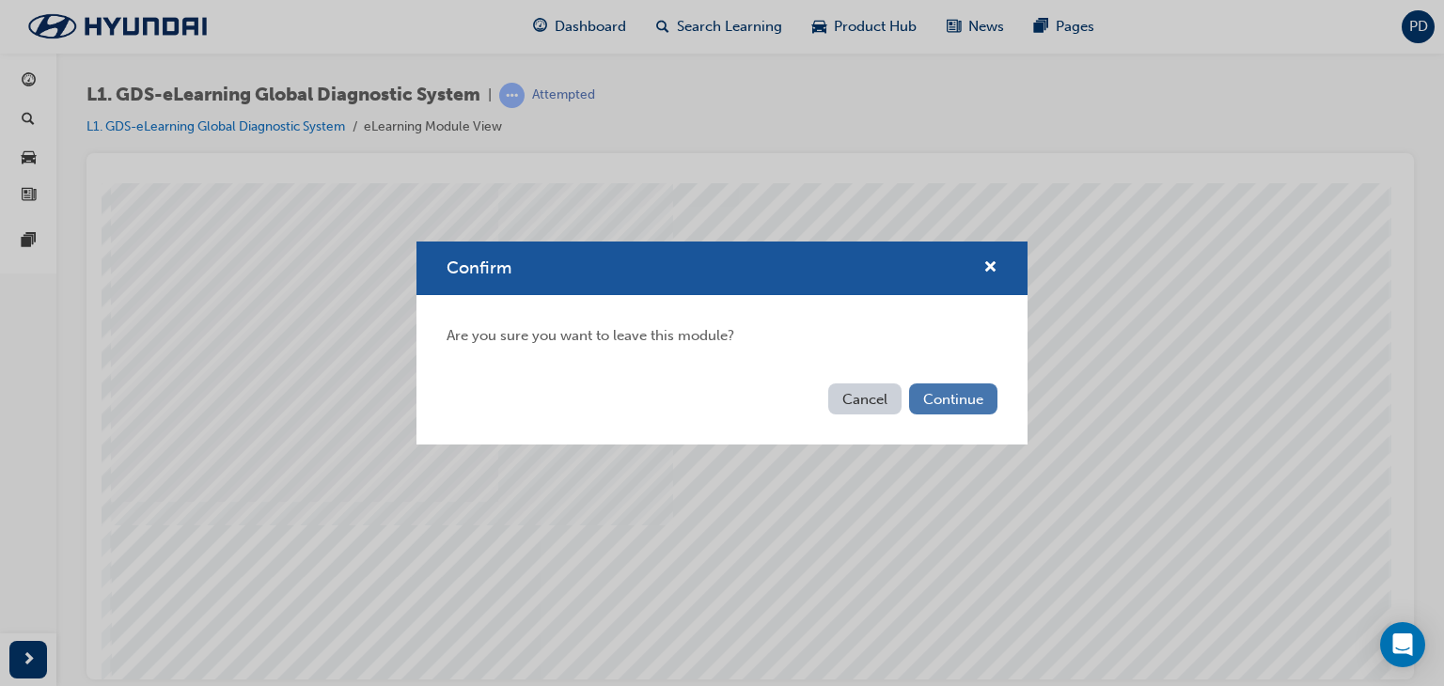
click at [945, 394] on button "Continue" at bounding box center [953, 399] width 88 height 31
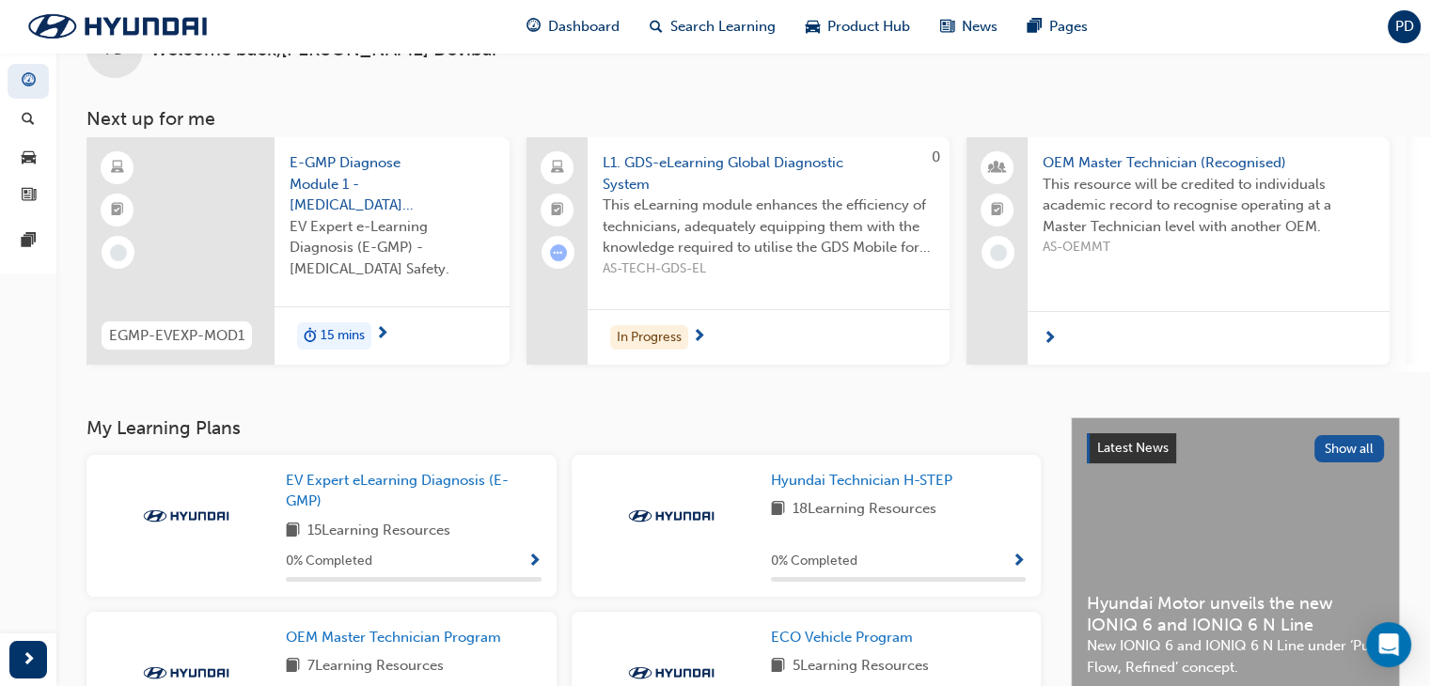
scroll to position [94, 0]
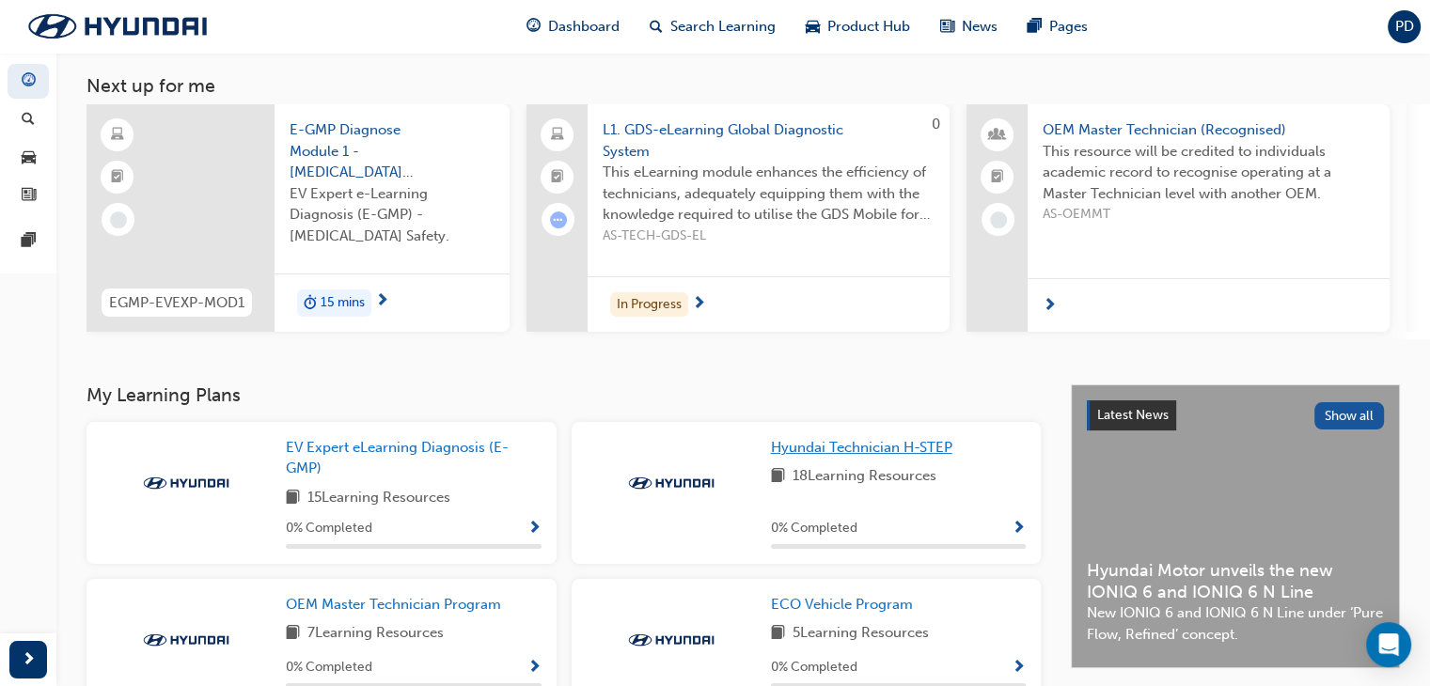
click at [891, 456] on span "Hyundai Technician H-STEP" at bounding box center [861, 447] width 181 height 17
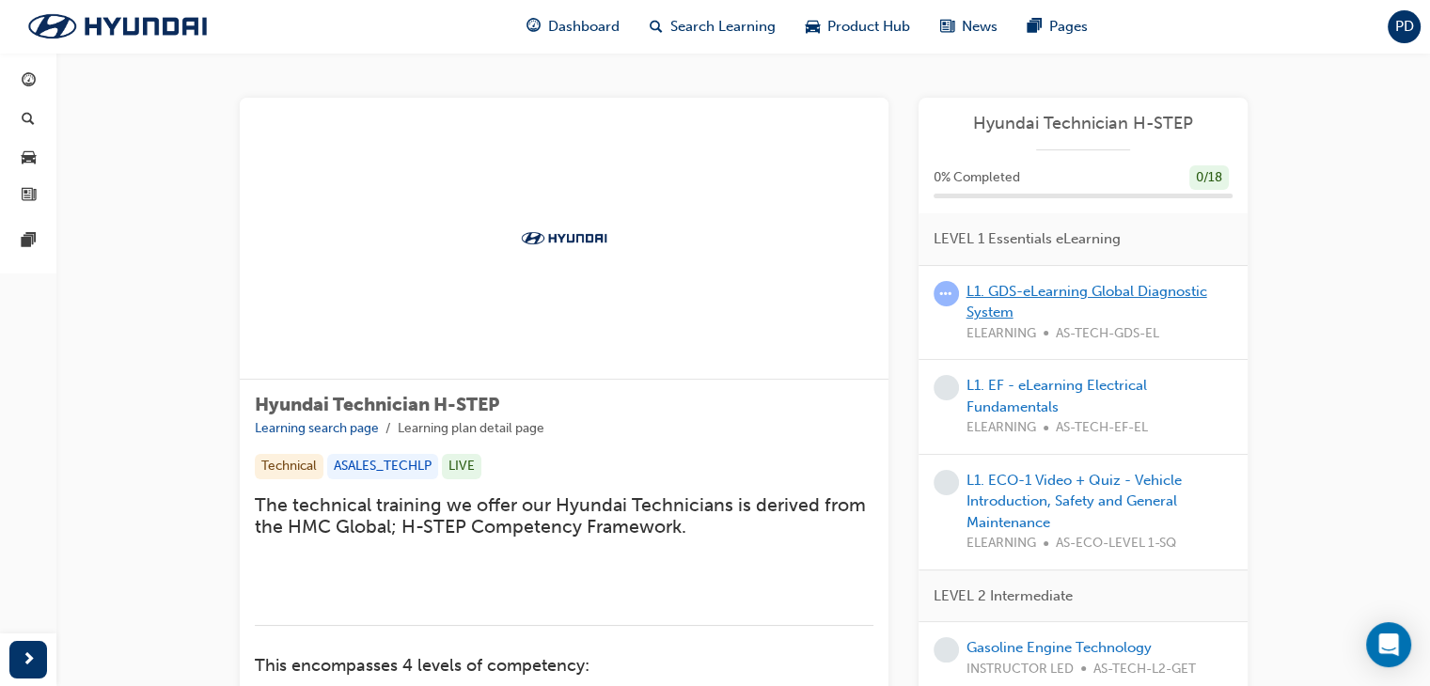
click at [1063, 295] on link "L1. GDS-eLearning Global Diagnostic System" at bounding box center [1087, 302] width 241 height 39
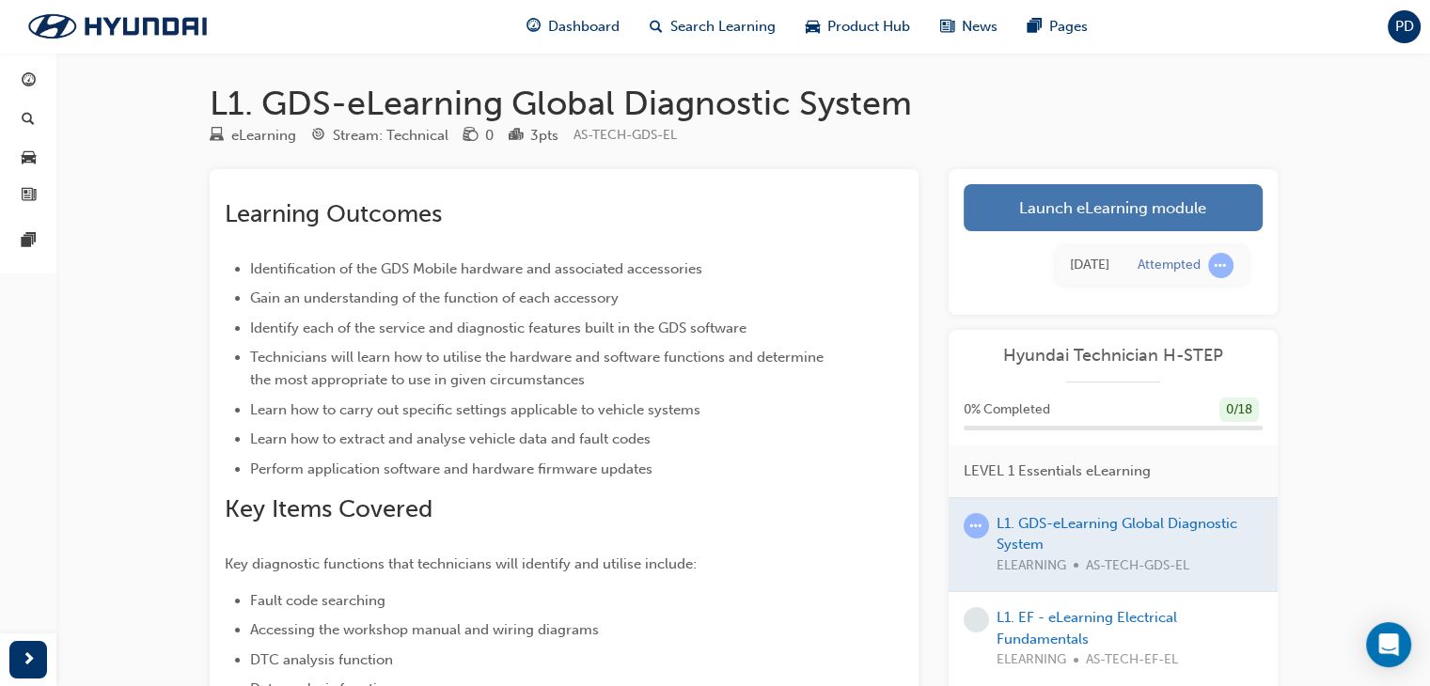
click at [1174, 213] on link "Launch eLearning module" at bounding box center [1113, 207] width 299 height 47
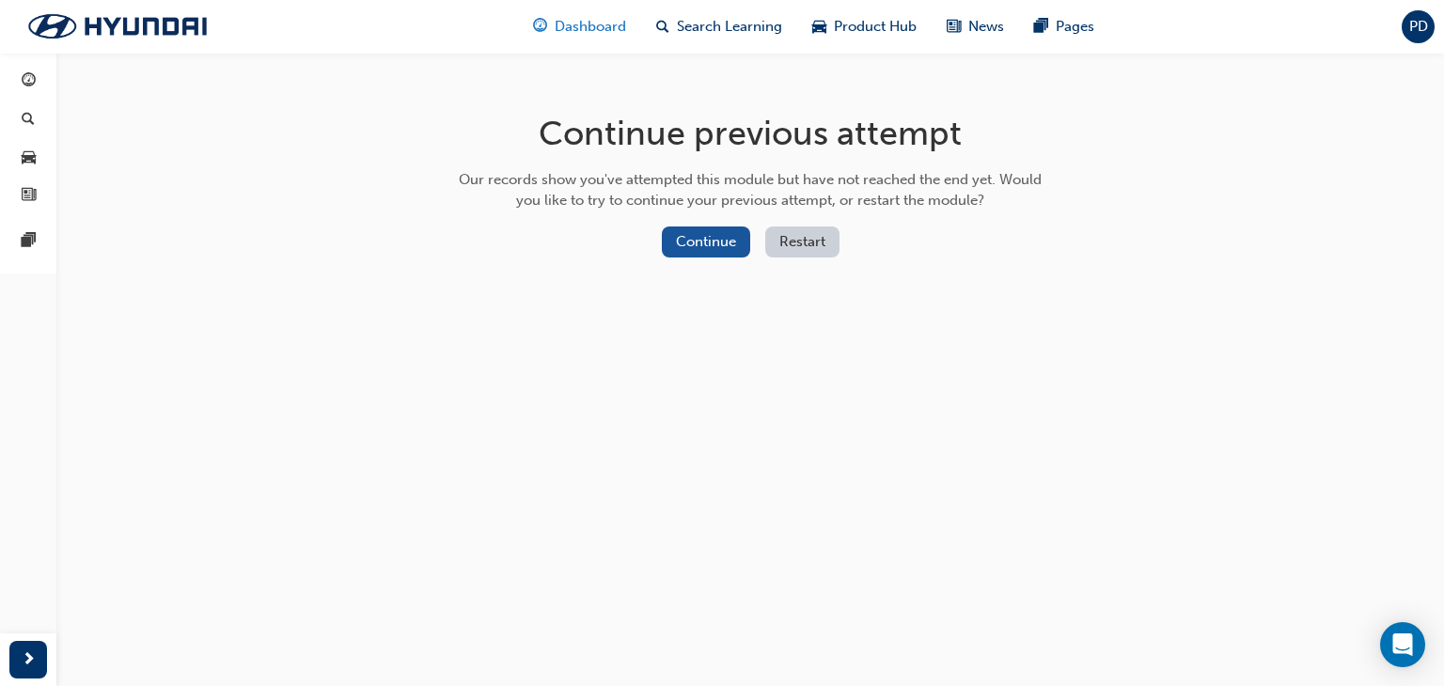
click at [579, 24] on span "Dashboard" at bounding box center [590, 27] width 71 height 22
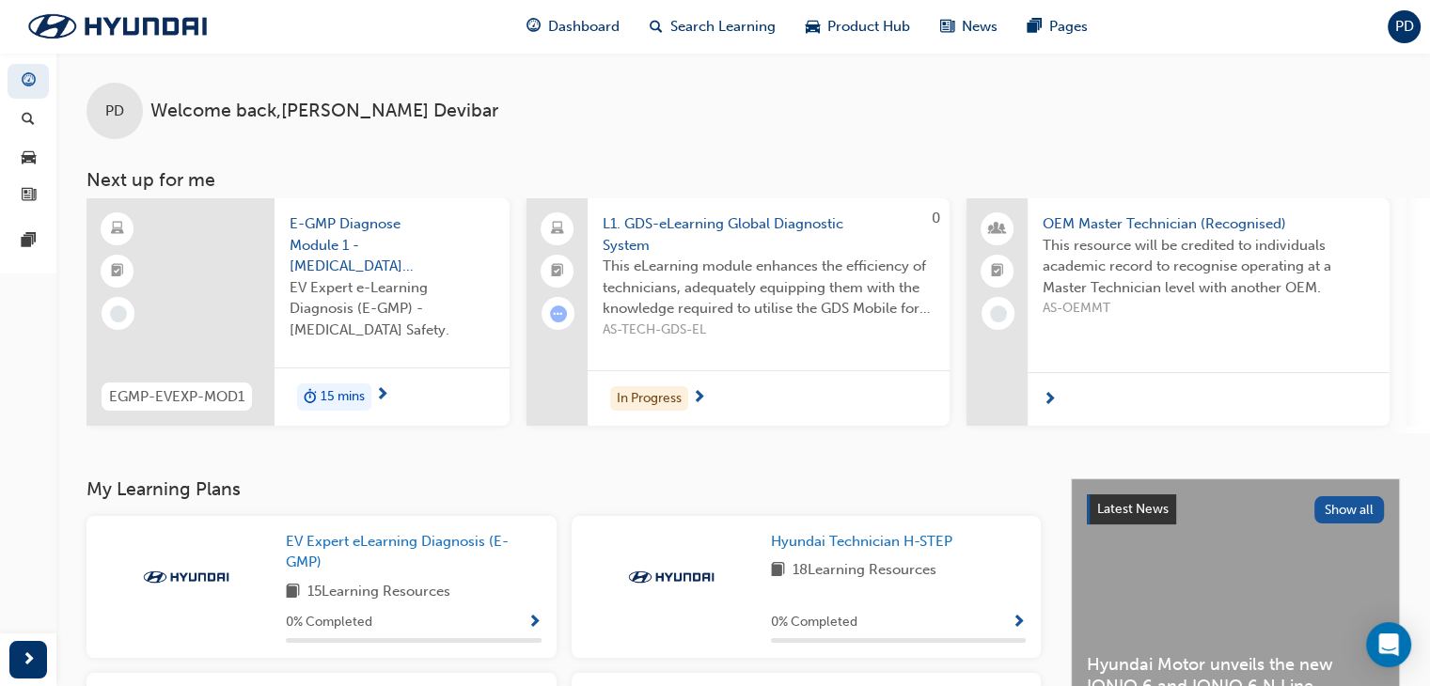
click at [1186, 215] on span "OEM Master Technician (Recognised)" at bounding box center [1209, 224] width 332 height 22
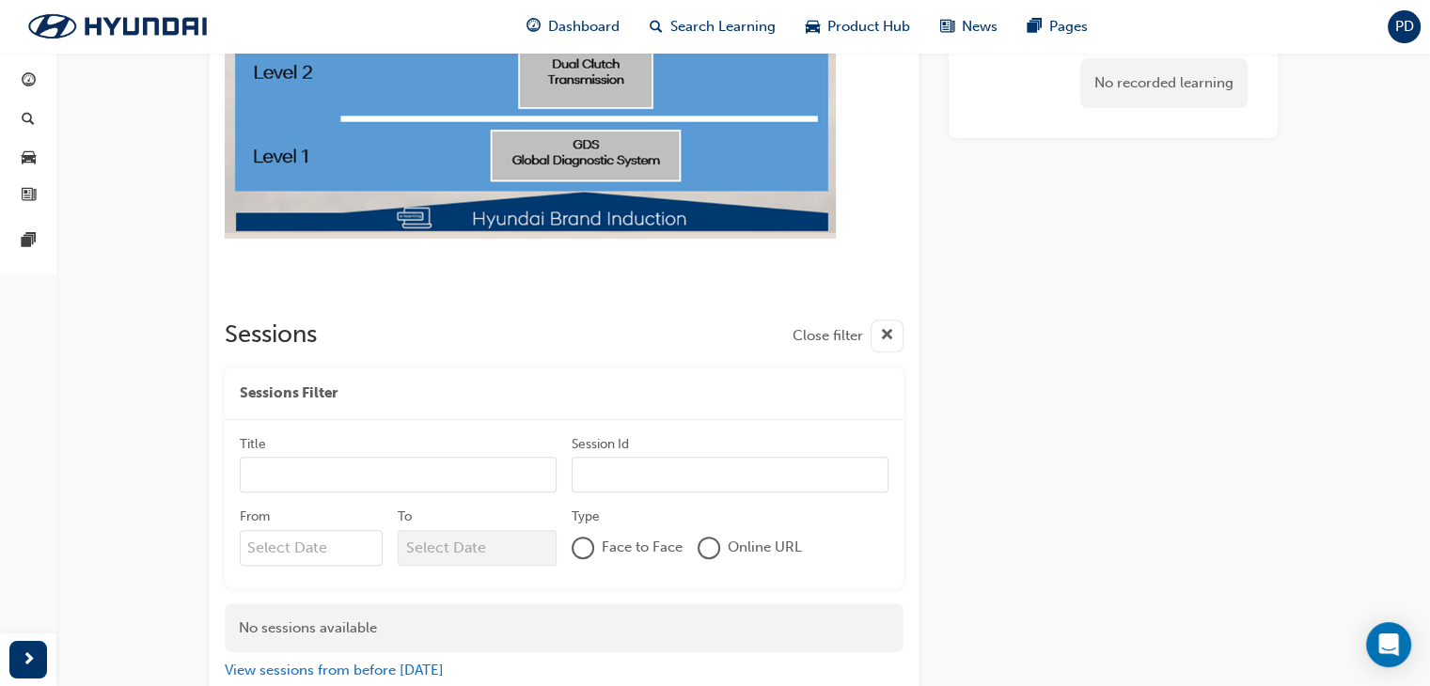
scroll to position [787, 0]
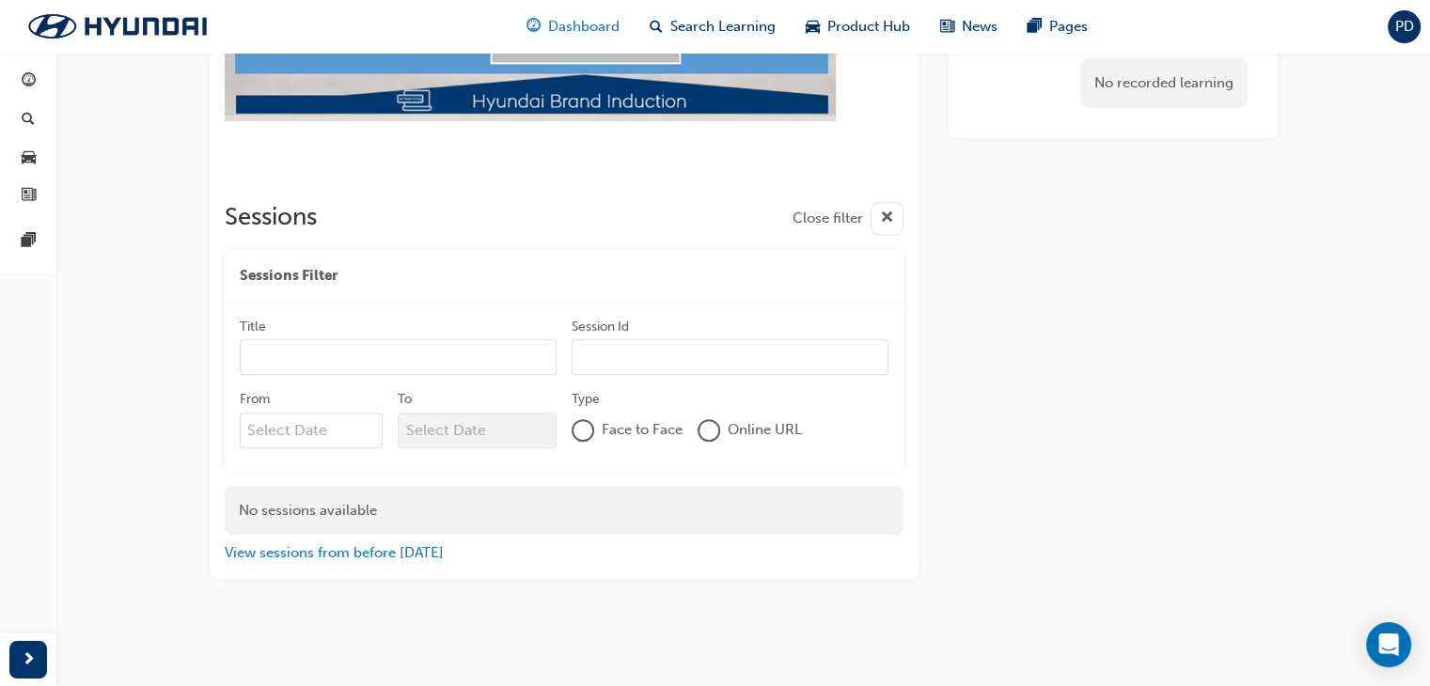
click at [615, 24] on span "Dashboard" at bounding box center [583, 27] width 71 height 22
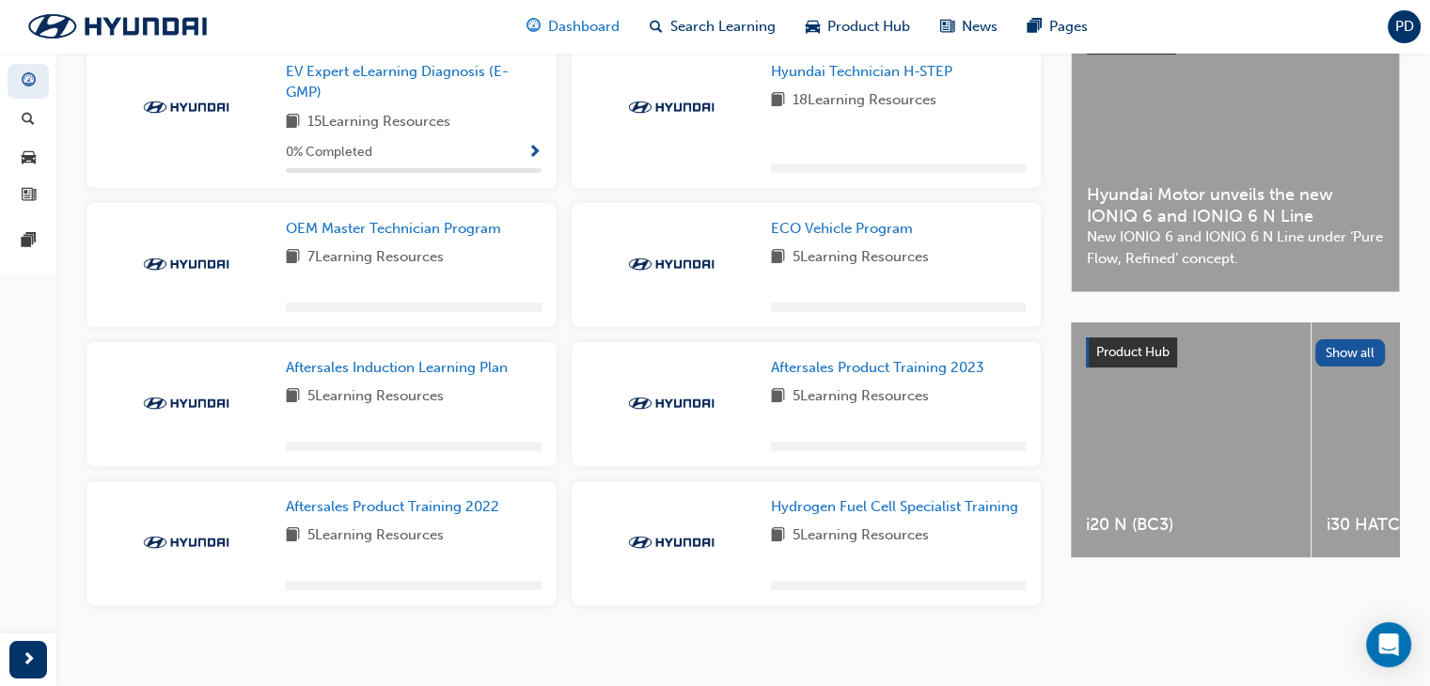
scroll to position [488, 0]
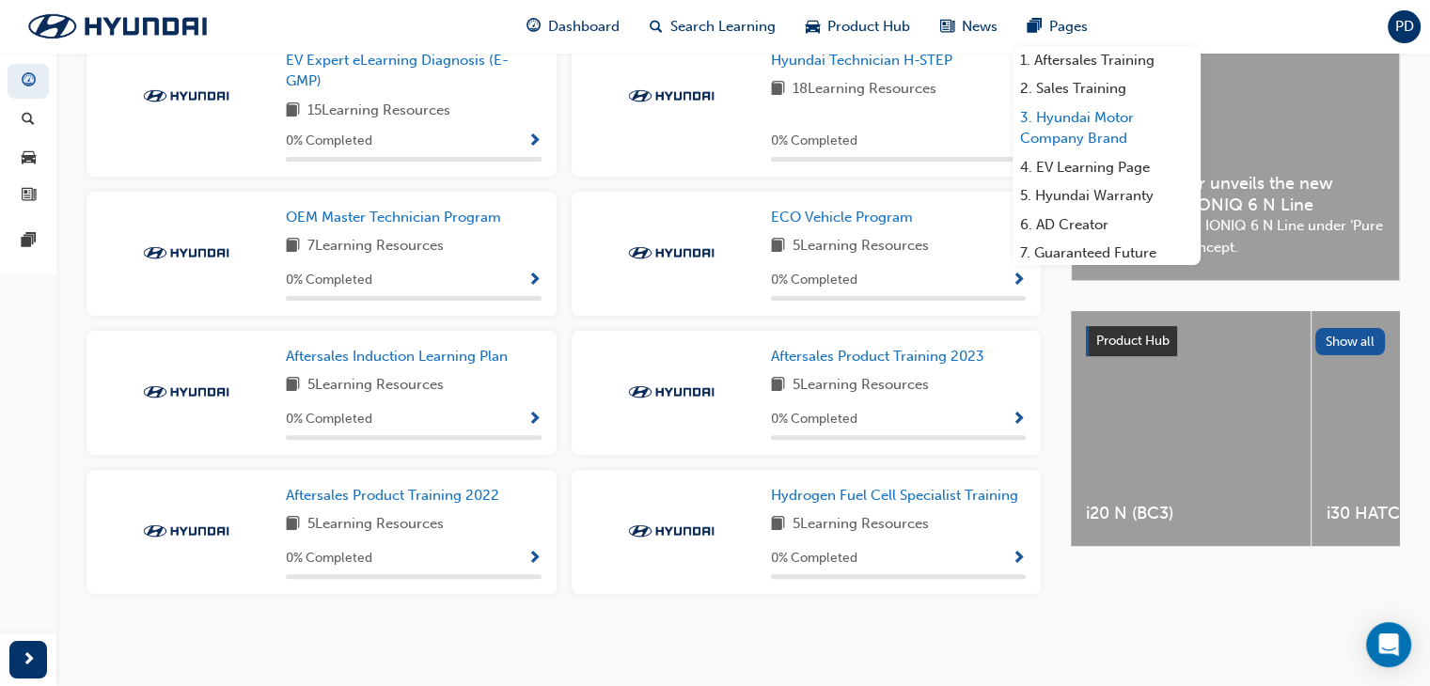
click at [1091, 116] on link "3. Hyundai Motor Company Brand" at bounding box center [1107, 128] width 188 height 50
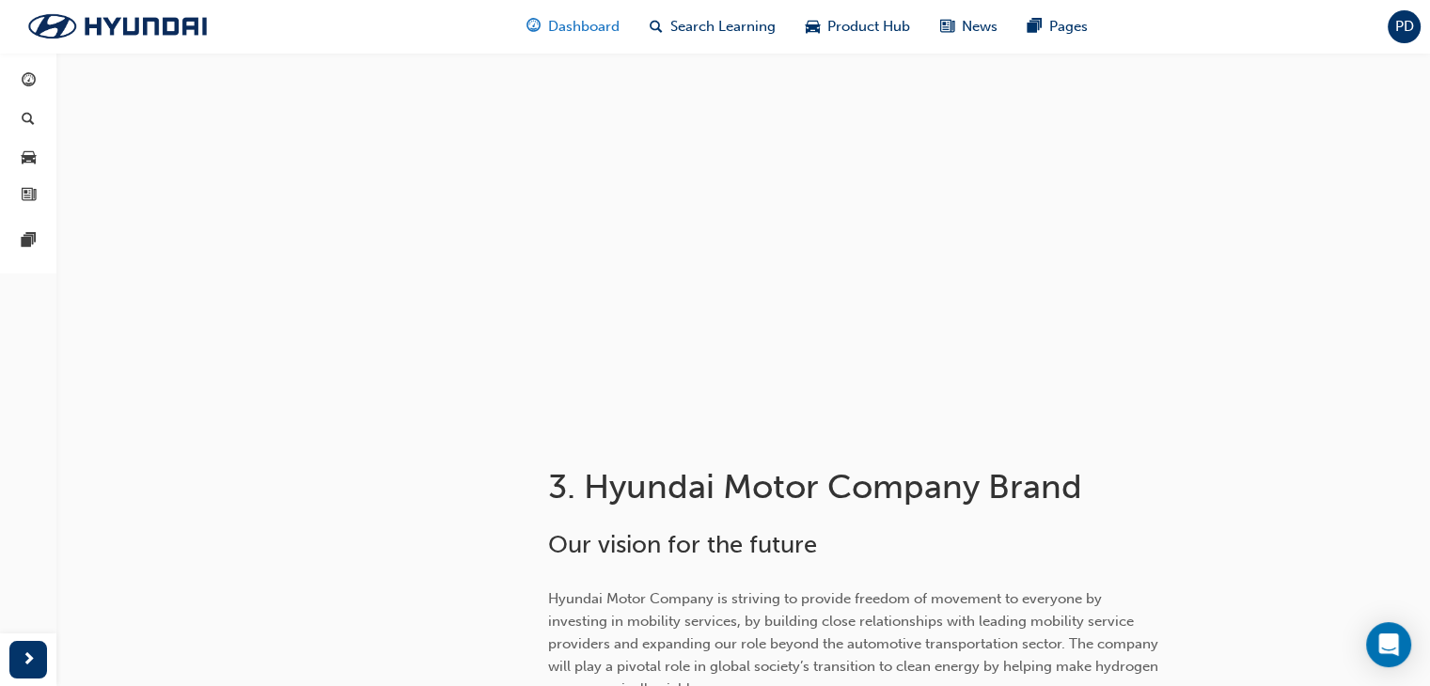
click at [609, 27] on span "Dashboard" at bounding box center [583, 27] width 71 height 22
